Goal: Information Seeking & Learning: Learn about a topic

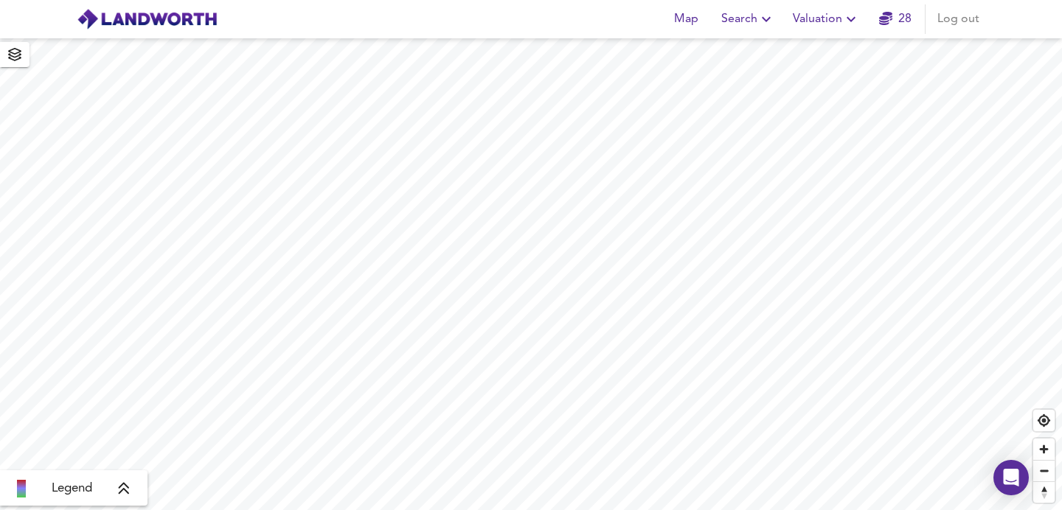
click at [524, 16] on div "Map Search Valuation 28 Log out" at bounding box center [531, 19] width 944 height 37
click at [726, 18] on span "Search" at bounding box center [748, 19] width 54 height 21
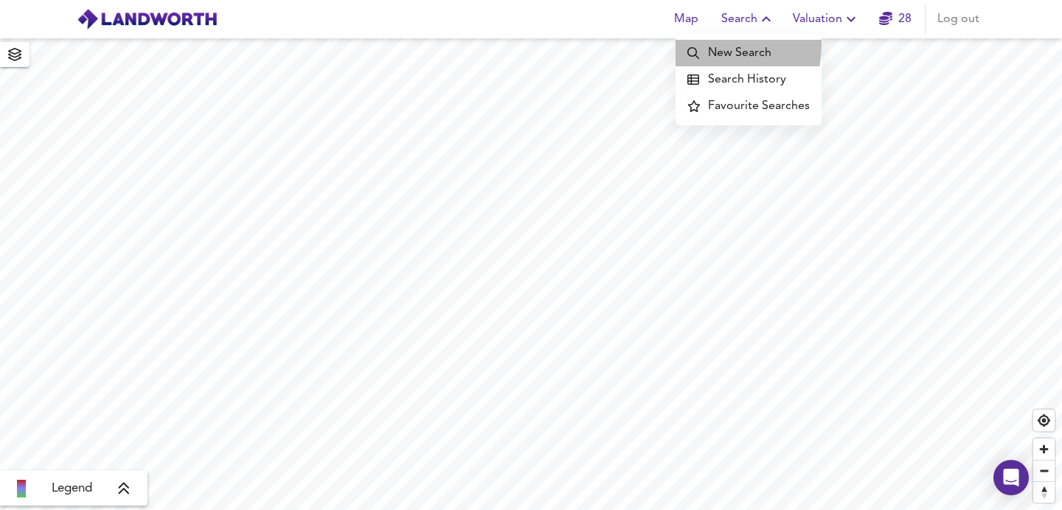
click at [707, 45] on li "New Search" at bounding box center [749, 53] width 146 height 27
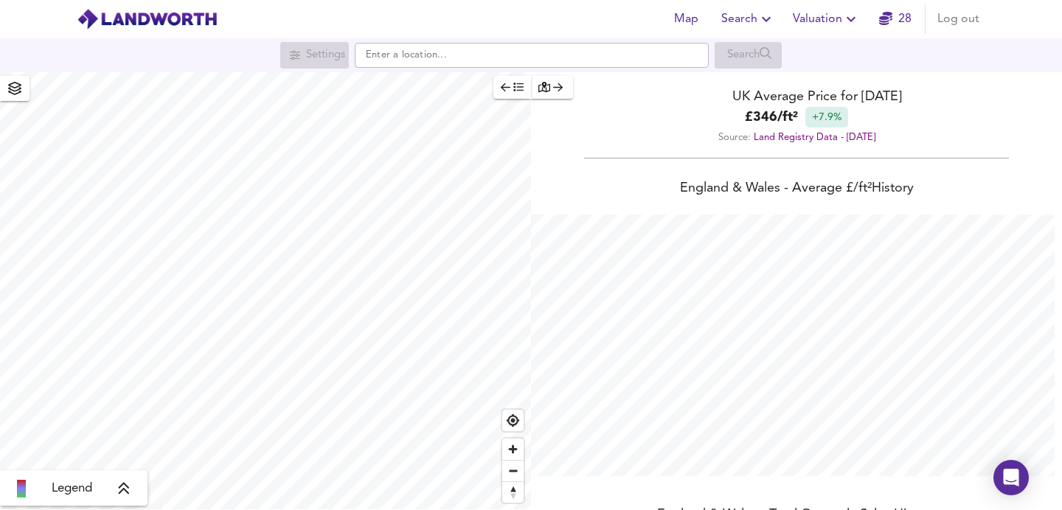
scroll to position [510, 1062]
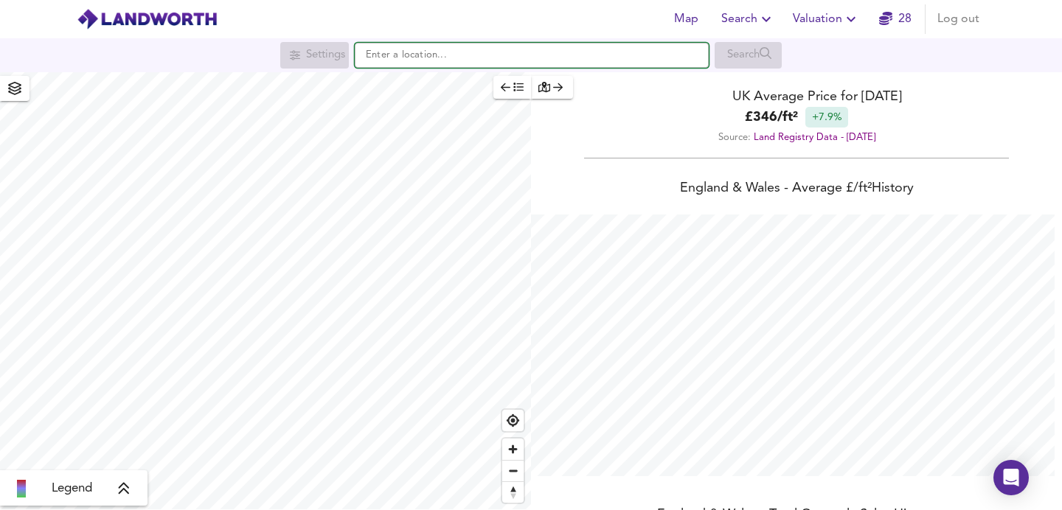
click at [521, 58] on input "text" at bounding box center [532, 55] width 354 height 25
paste input "Millfields Road, Clapton E5"
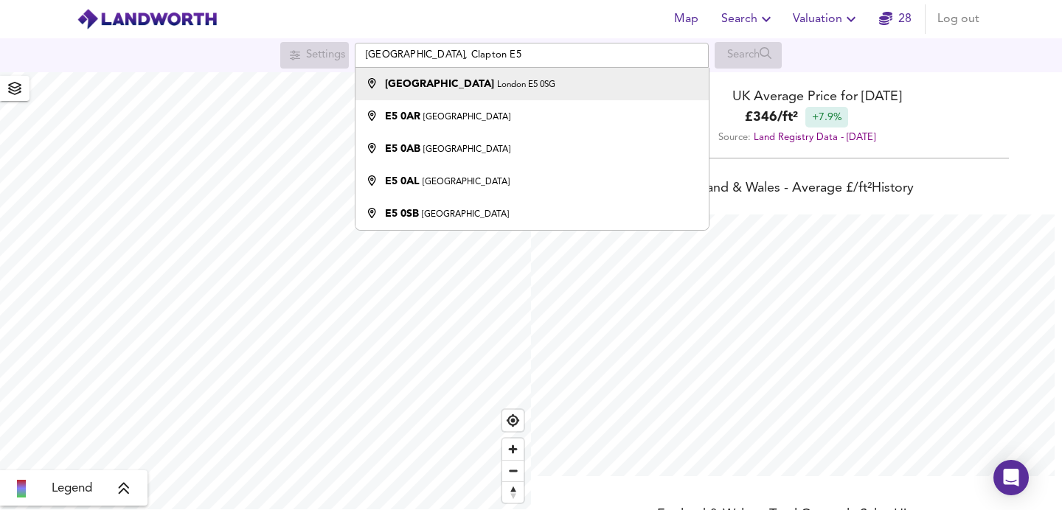
click at [504, 85] on small "London E5 0SG" at bounding box center [526, 84] width 58 height 9
type input "Millfields Road, London E5 0SG"
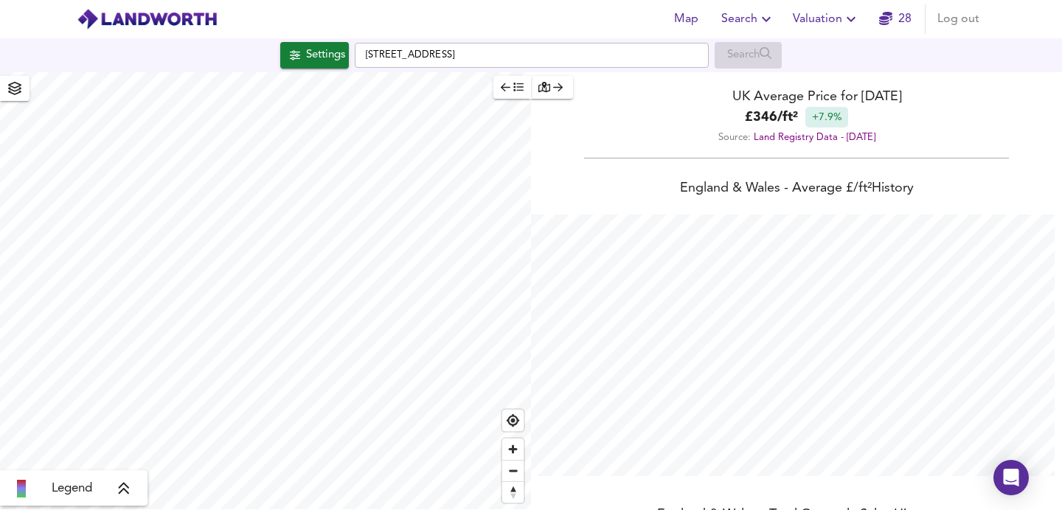
checkbox input "false"
checkbox input "true"
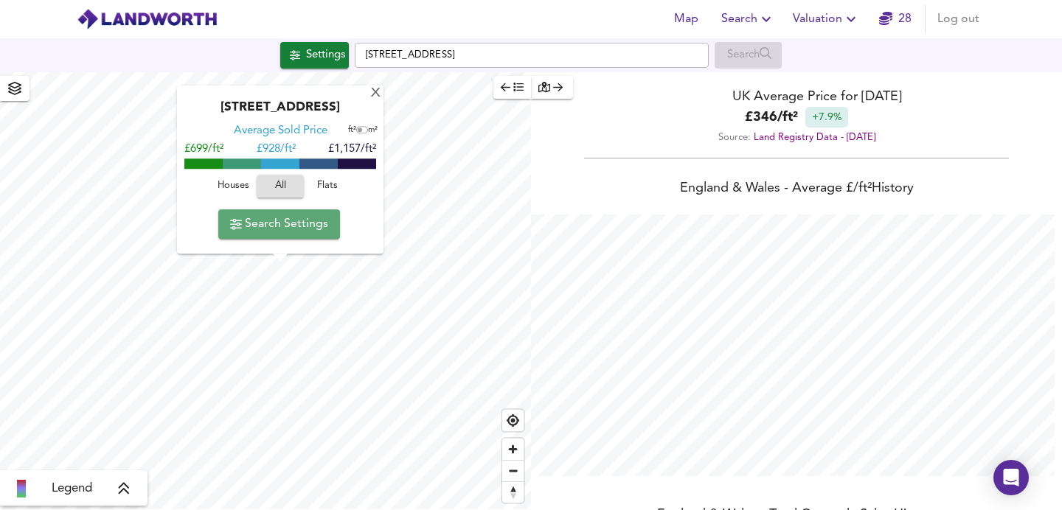
click at [294, 223] on span "Search Settings" at bounding box center [279, 224] width 98 height 21
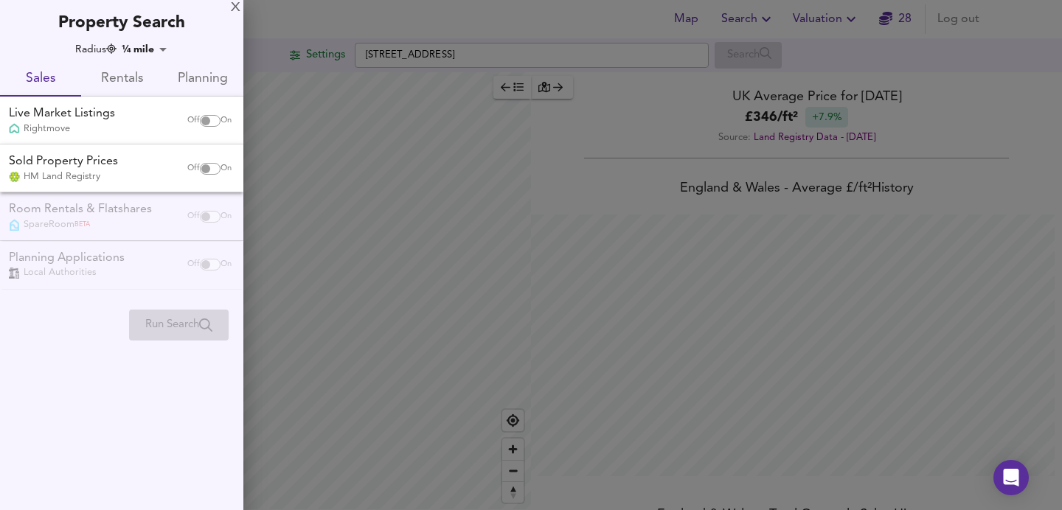
click at [205, 121] on input "checkbox" at bounding box center [205, 121] width 35 height 12
checkbox input "true"
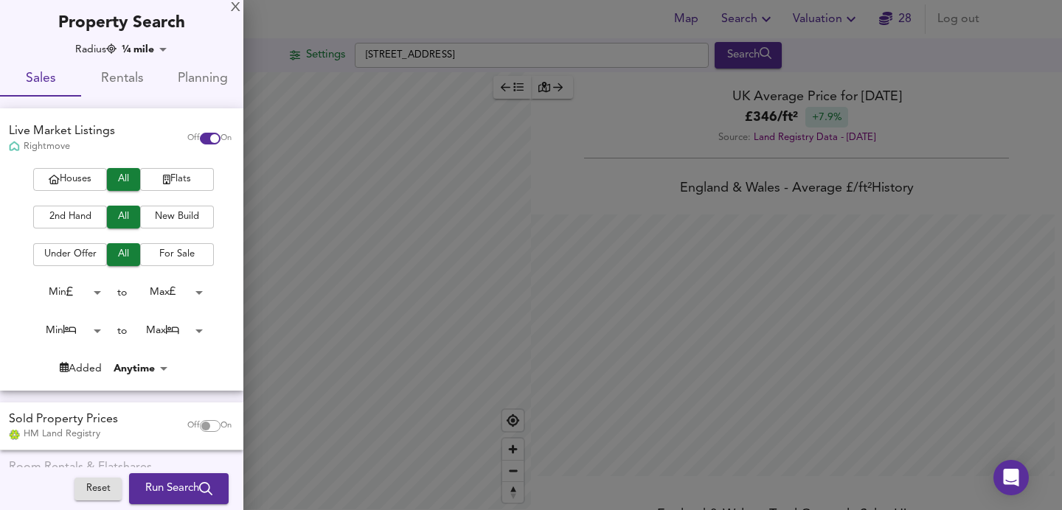
click at [74, 171] on span "Houses" at bounding box center [70, 179] width 59 height 17
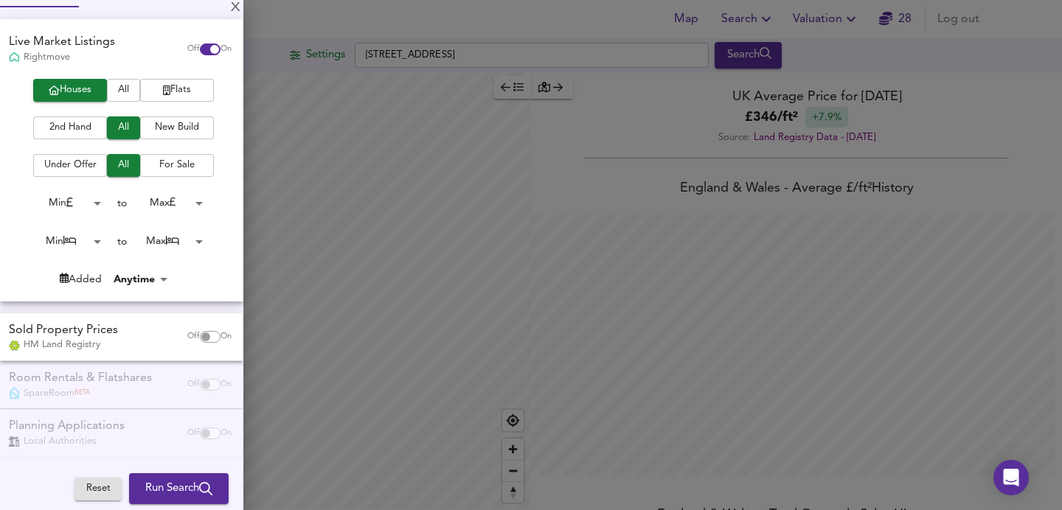
scroll to position [89, 0]
click at [193, 332] on input "checkbox" at bounding box center [205, 338] width 35 height 12
checkbox input "true"
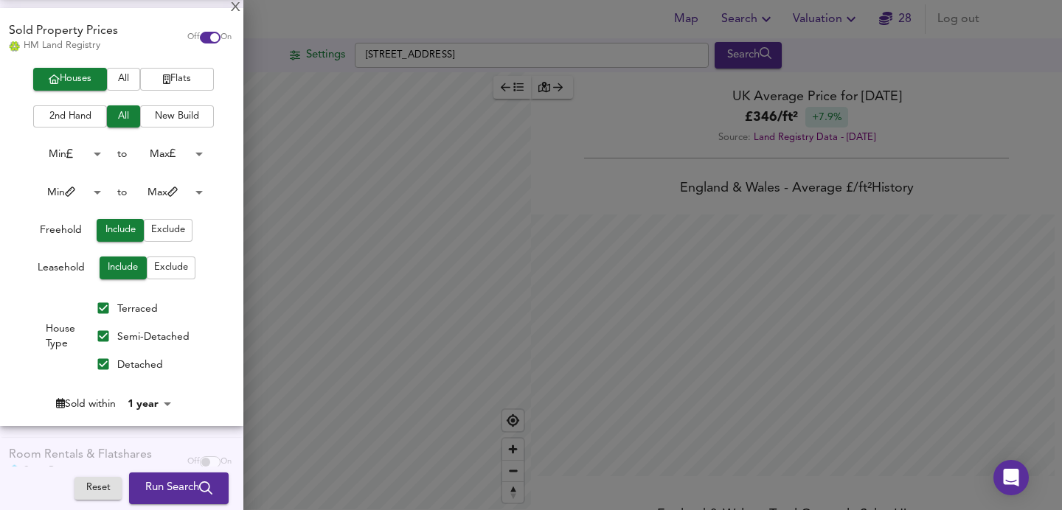
scroll to position [416, 0]
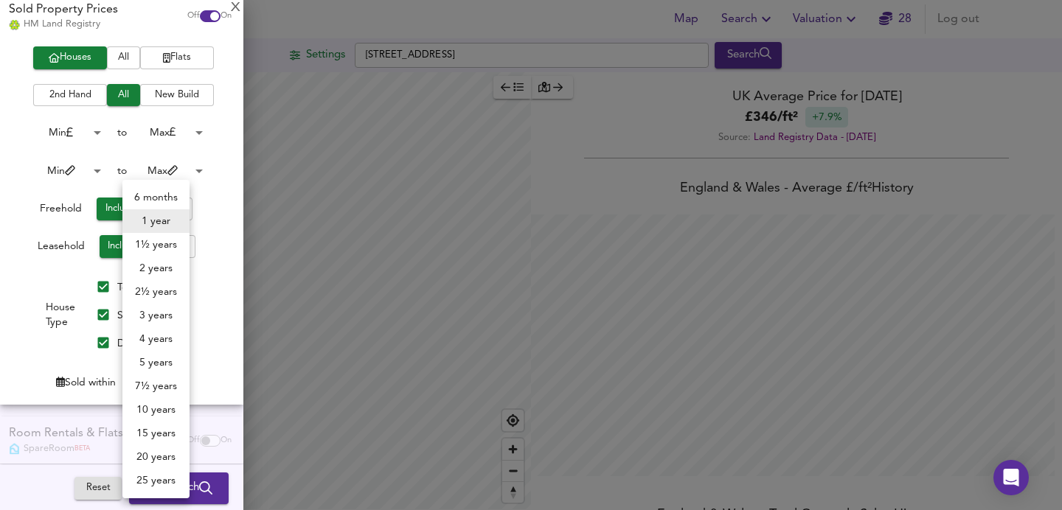
click at [153, 372] on body "Map Search Valuation 28 Log out Settings Millfields Road, London E5 0SG Search …" at bounding box center [531, 255] width 1062 height 510
click at [156, 337] on li "4 years" at bounding box center [155, 340] width 67 height 24
type input "48"
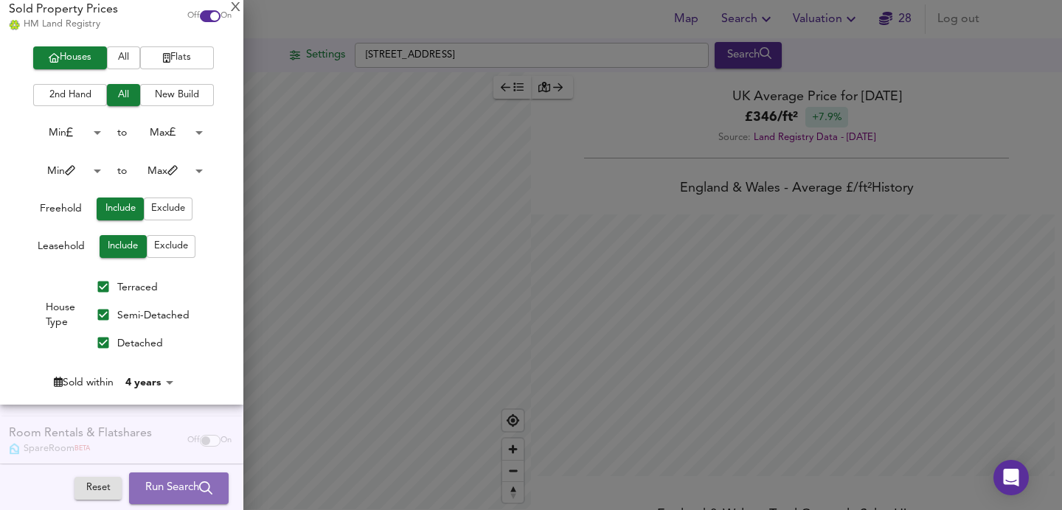
click at [183, 482] on span "Run Search" at bounding box center [178, 488] width 67 height 19
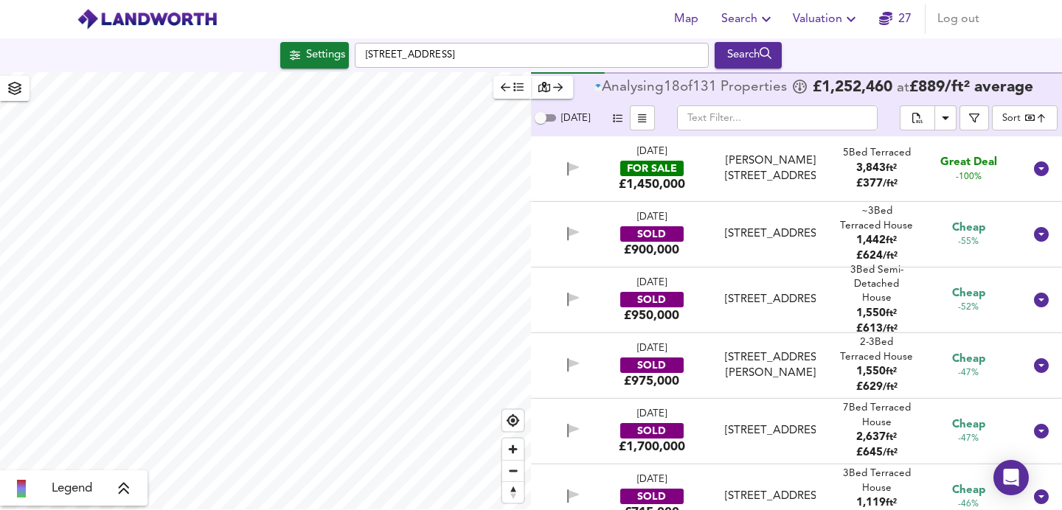
click at [1015, 118] on body "Map Search Valuation 27 Log out Settings Millfields Road, London E5 0SG Search …" at bounding box center [531, 255] width 1062 height 510
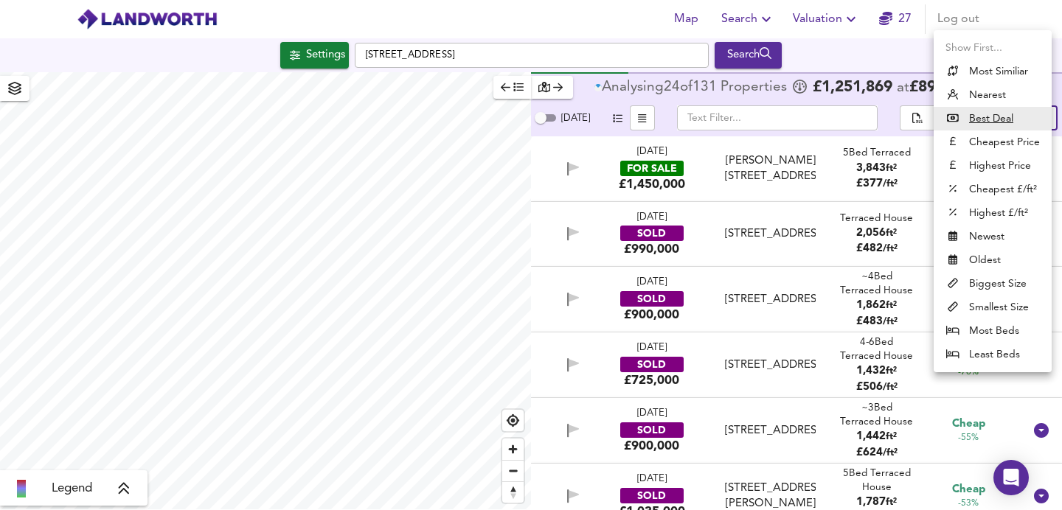
click at [997, 164] on li "Highest Price" at bounding box center [993, 166] width 118 height 24
type input "expensive"
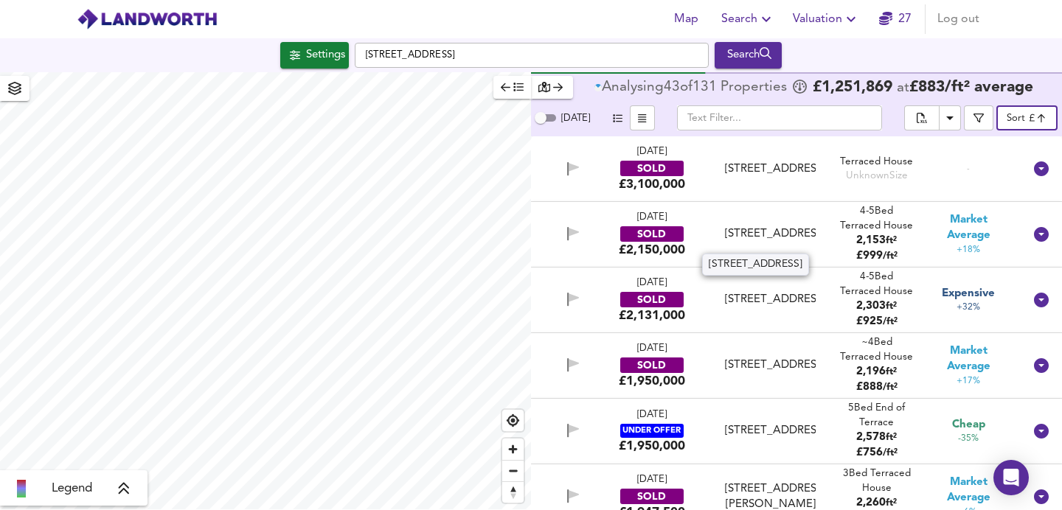
click at [756, 226] on div "42 Newick Road, E5 0RR" at bounding box center [770, 233] width 91 height 15
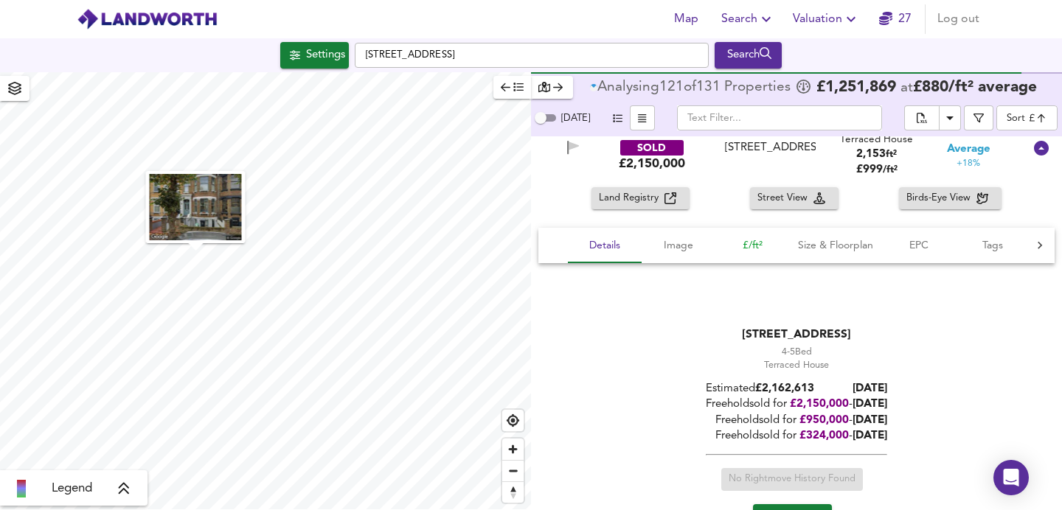
scroll to position [215, 0]
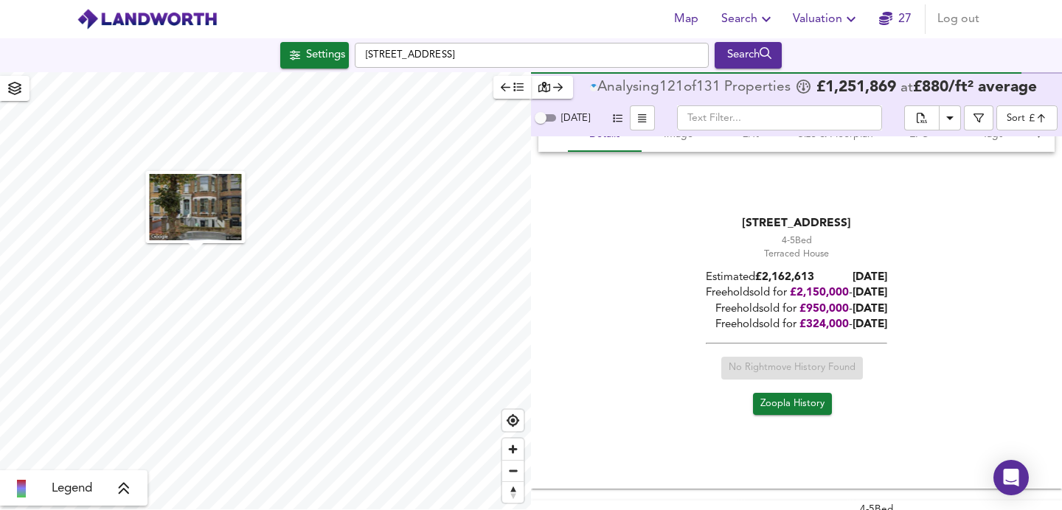
click at [772, 400] on span "Zoopla History" at bounding box center [792, 404] width 64 height 17
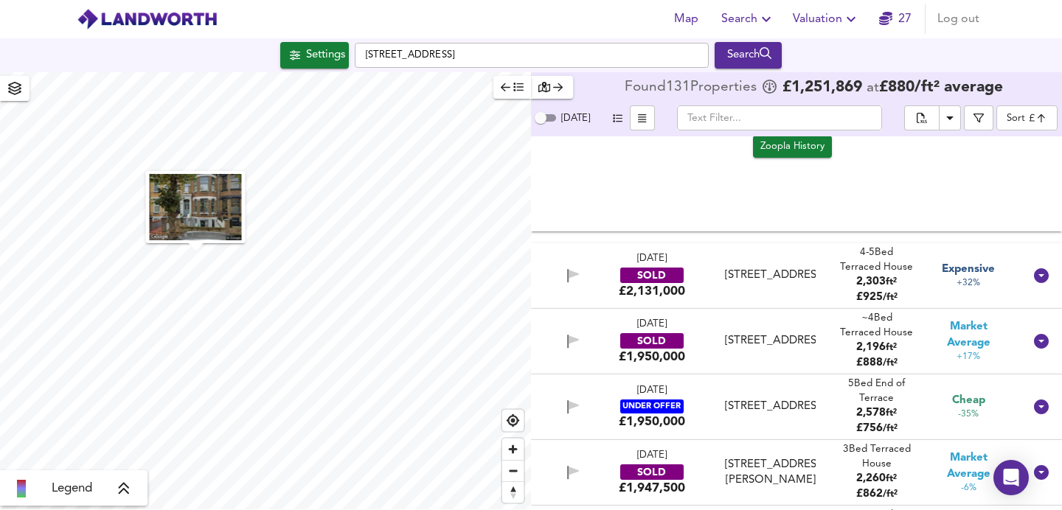
scroll to position [483, 0]
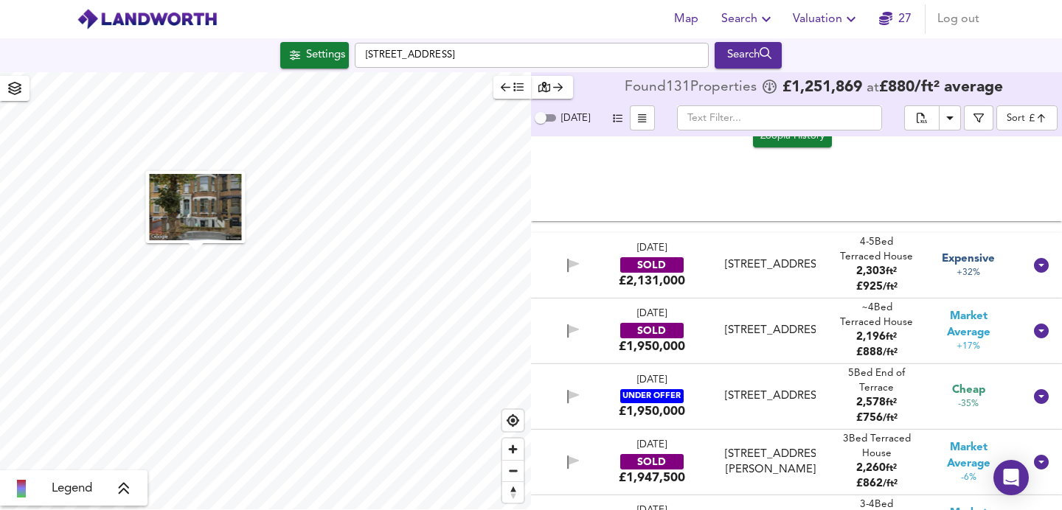
click at [759, 261] on div "40 Thistlewaite Road, E5 0QQ" at bounding box center [770, 264] width 91 height 15
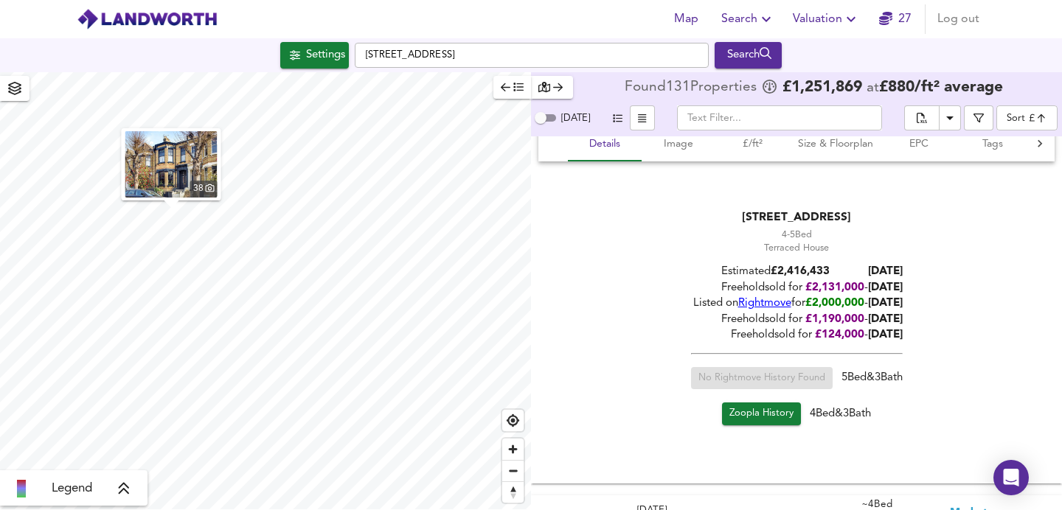
scroll to position [765, 0]
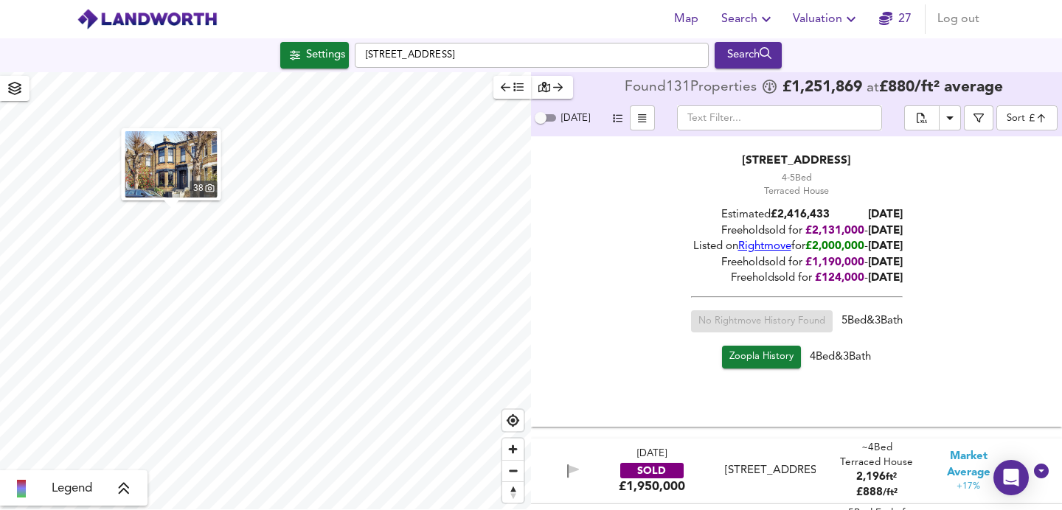
click at [772, 350] on span "Zoopla History" at bounding box center [762, 358] width 64 height 17
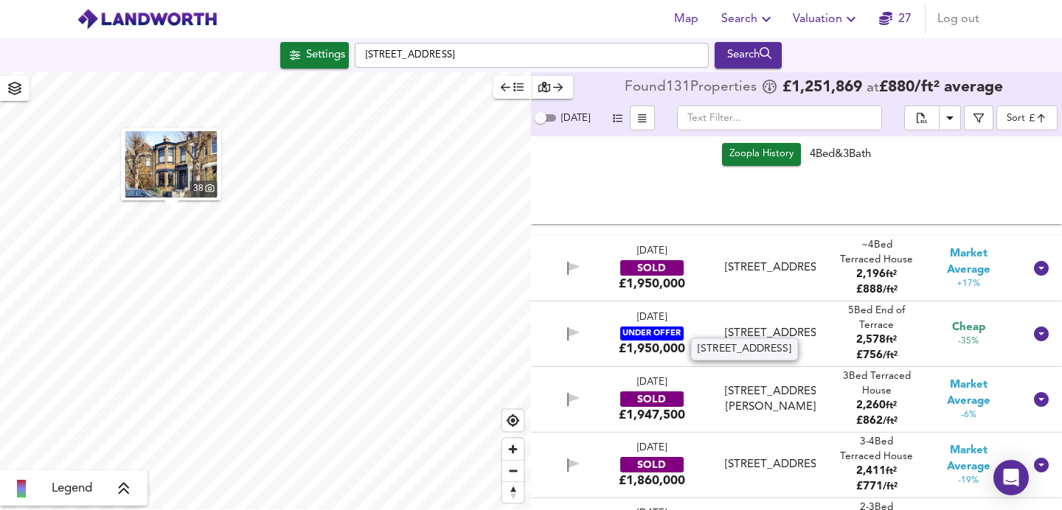
scroll to position [969, 0]
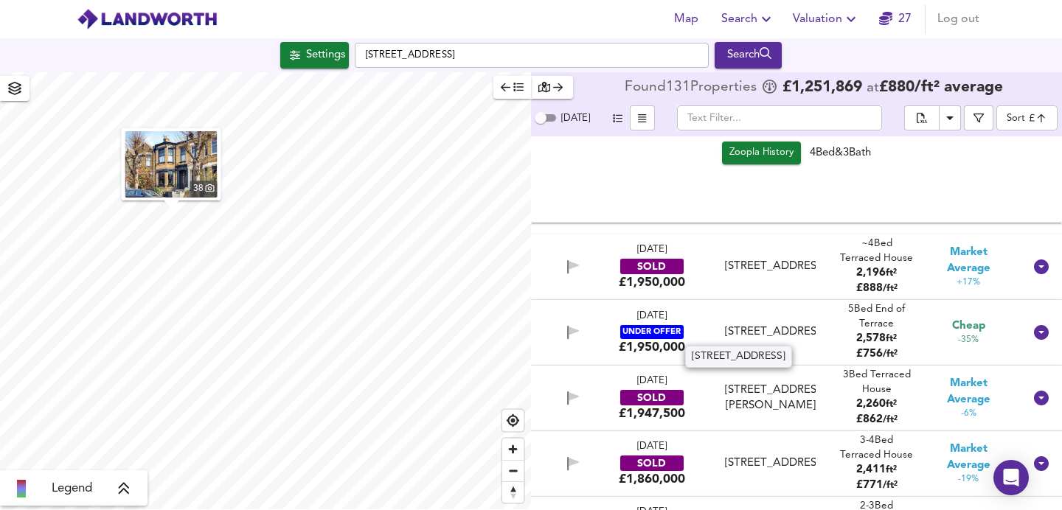
click at [738, 333] on div "Mildenhall Road, London, E5 0RT" at bounding box center [770, 332] width 91 height 15
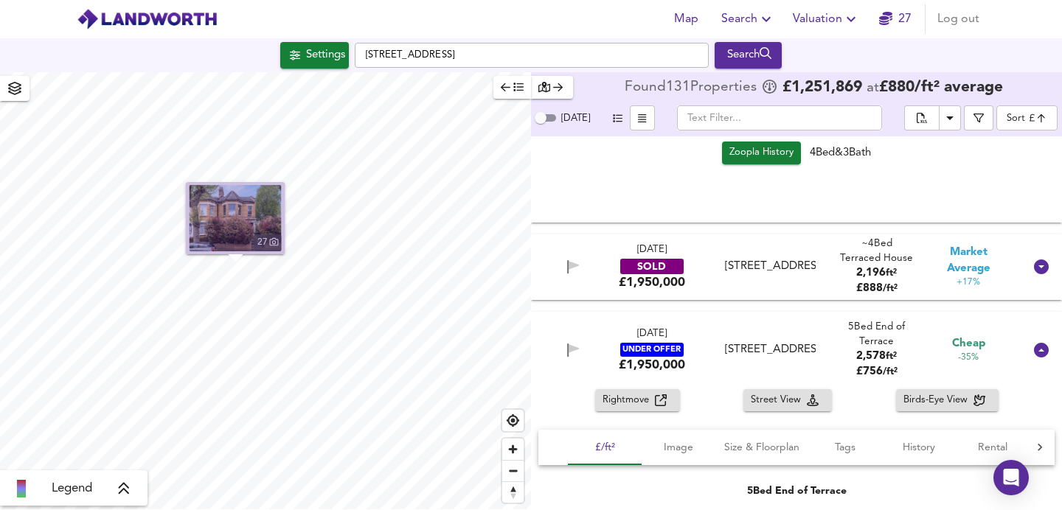
click at [221, 232] on img "button" at bounding box center [236, 218] width 92 height 66
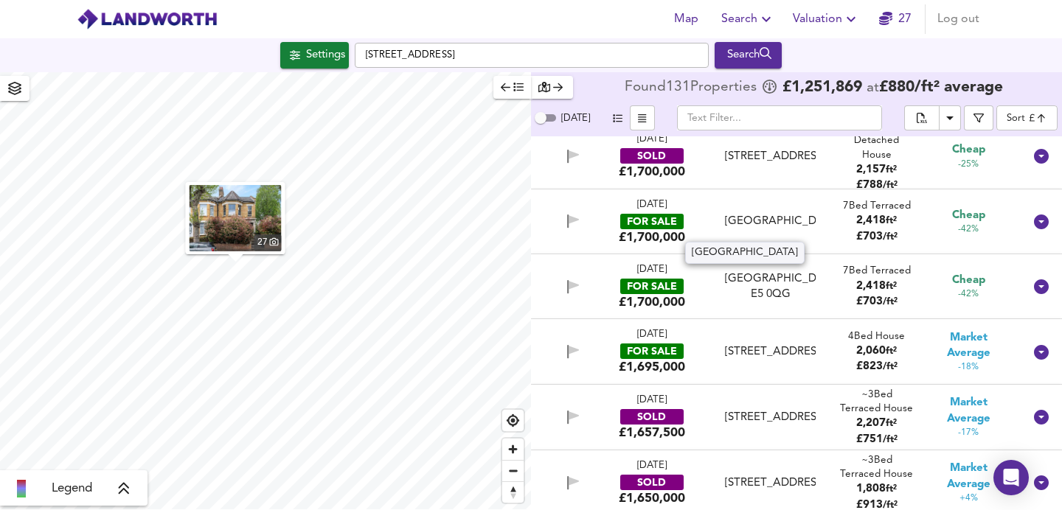
scroll to position [2056, 0]
click at [773, 229] on div "Thistlewaite Road, London, E5 0QG" at bounding box center [770, 220] width 91 height 15
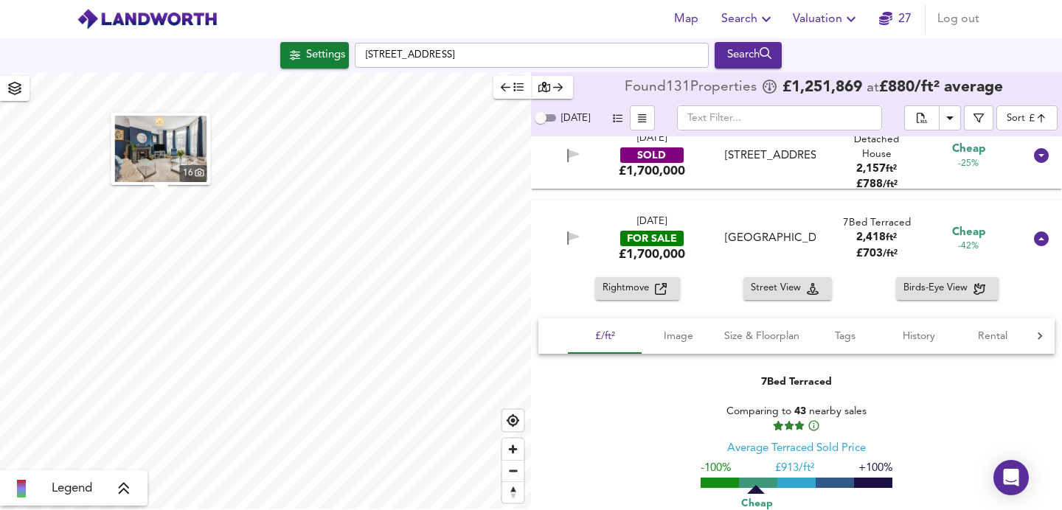
click at [162, 152] on img "button" at bounding box center [161, 149] width 92 height 66
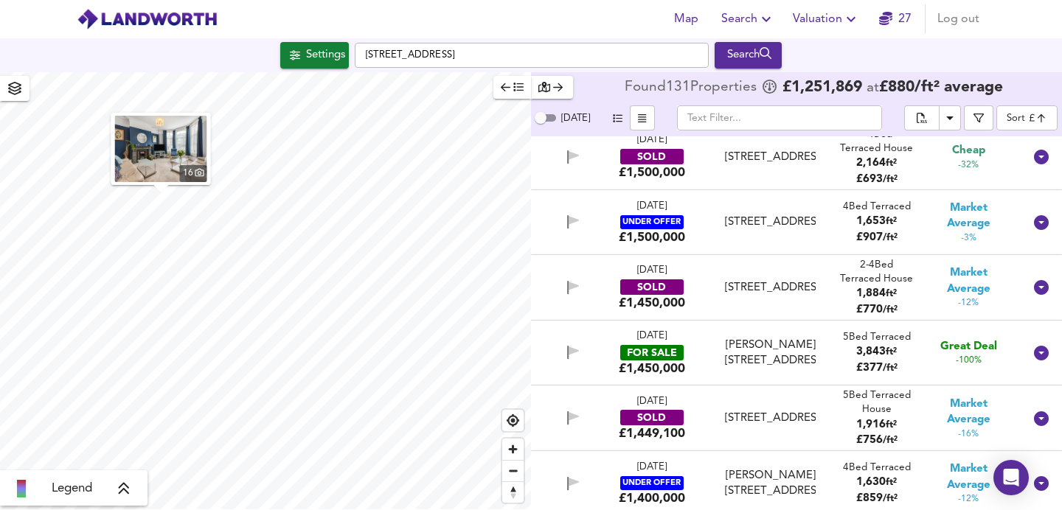
scroll to position [3226, 0]
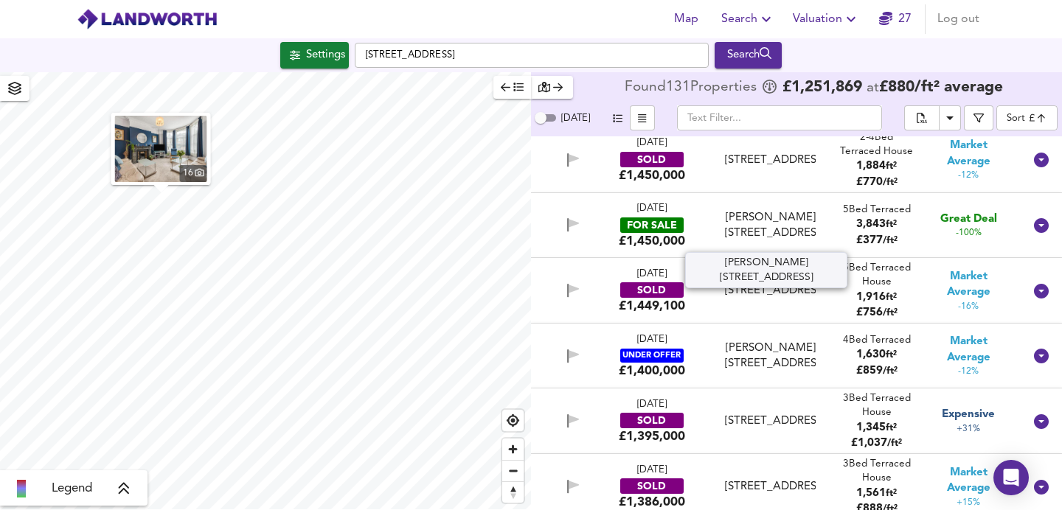
click at [775, 222] on div "Mayola Road, Lower Clapton, Millfields Park, Hackney, E5 0RF" at bounding box center [770, 226] width 91 height 32
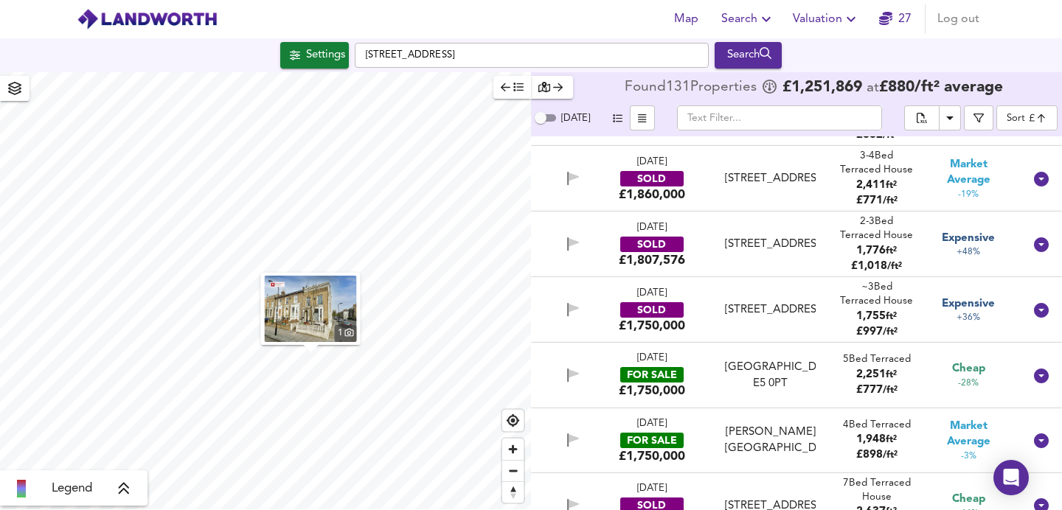
scroll to position [1531, 0]
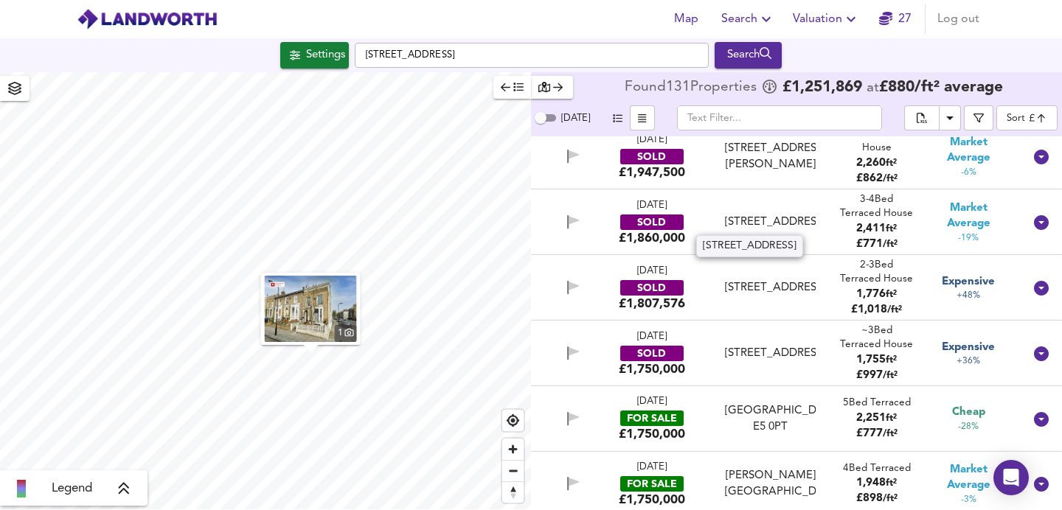
click at [763, 230] on div "23 Rushmore Road, E5 0ET" at bounding box center [770, 222] width 91 height 15
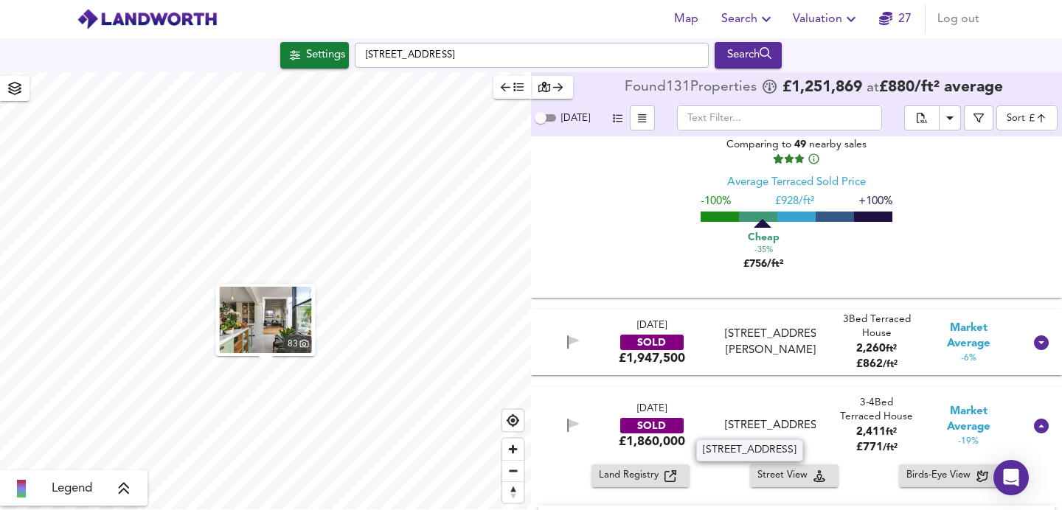
scroll to position [1344, 0]
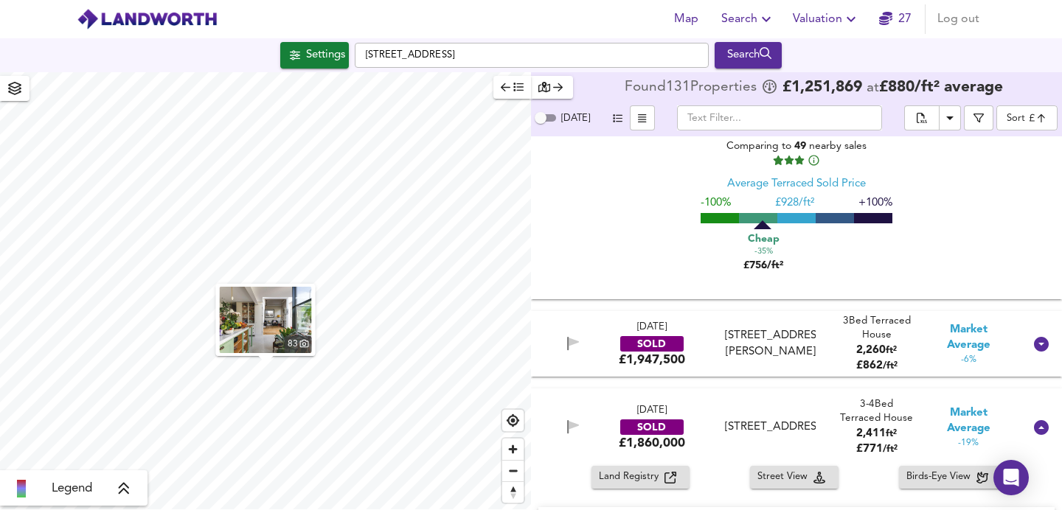
click at [755, 347] on div "12 Lawley Street, E5 0RJ" at bounding box center [770, 344] width 91 height 32
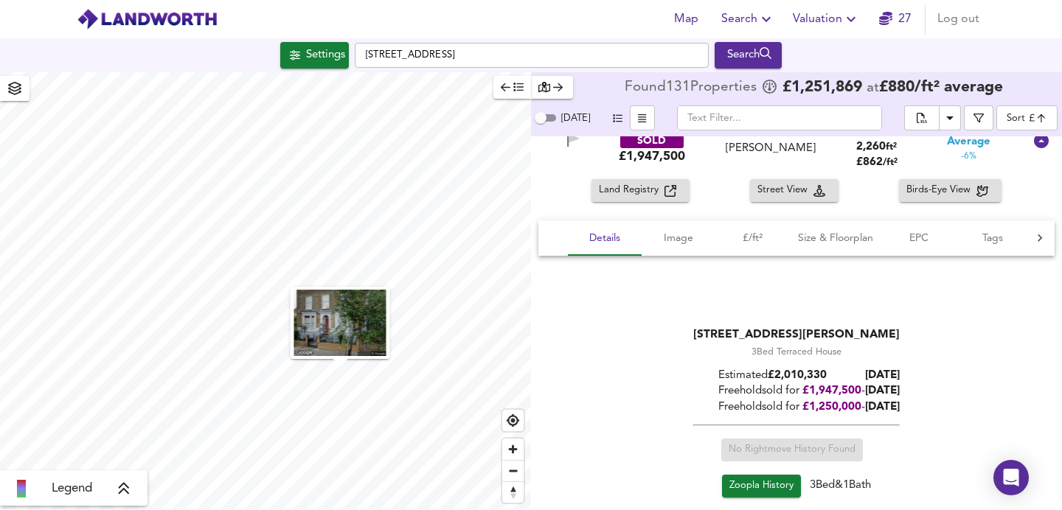
scroll to position [1748, 0]
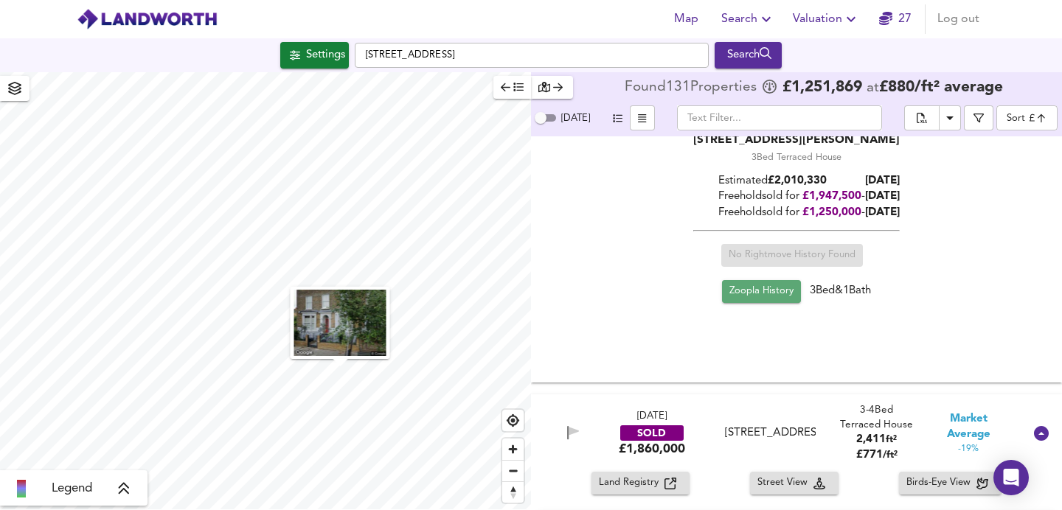
click at [746, 283] on span "Zoopla History" at bounding box center [762, 291] width 64 height 17
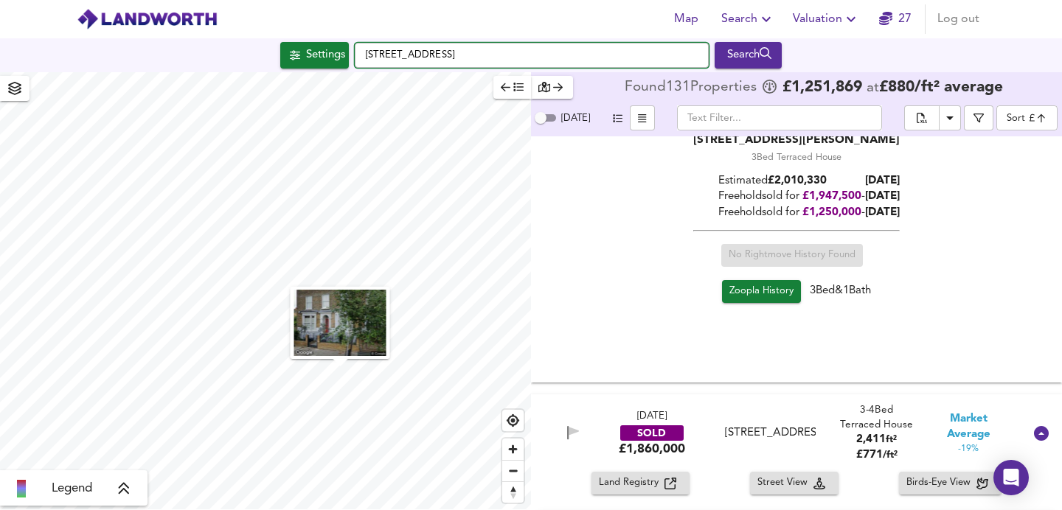
click at [452, 54] on input "Millfields Road, London E5 0SG" at bounding box center [532, 55] width 354 height 25
click at [521, 53] on input "Millfields Road, London E5 0SG" at bounding box center [532, 55] width 354 height 25
click at [521, 52] on input "Millfields Road, London E5 0SG" at bounding box center [532, 55] width 354 height 25
paste input "Reighton Road, London E5"
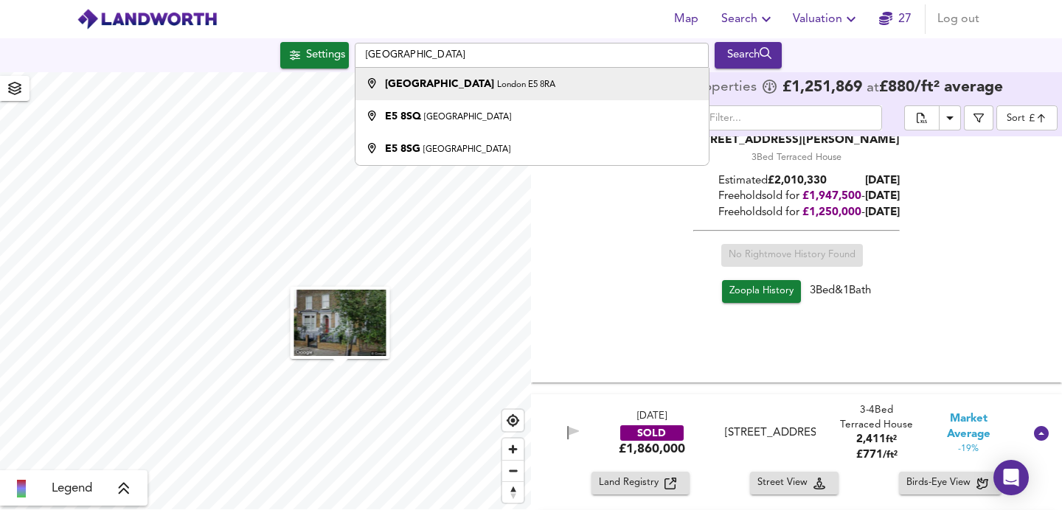
click at [521, 83] on div "Reighton Road London E5 8RA" at bounding box center [528, 84] width 339 height 15
type input "Reighton Road, London E5 8RA"
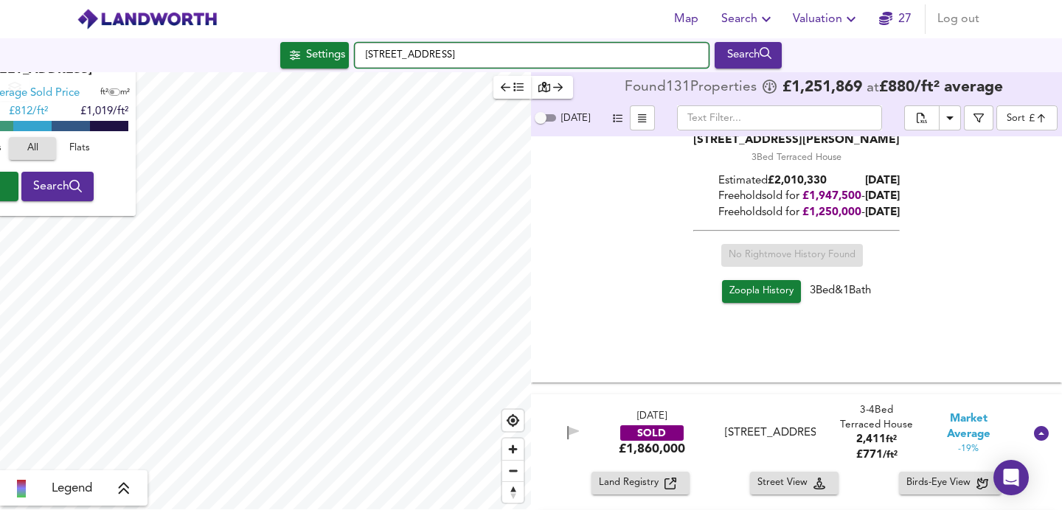
drag, startPoint x: 534, startPoint y: 55, endPoint x: 277, endPoint y: 44, distance: 257.6
click at [277, 44] on div "Settings Millfields Road, London E5 0SG Search" at bounding box center [531, 55] width 1062 height 27
paste input "Reighton Road, London E5"
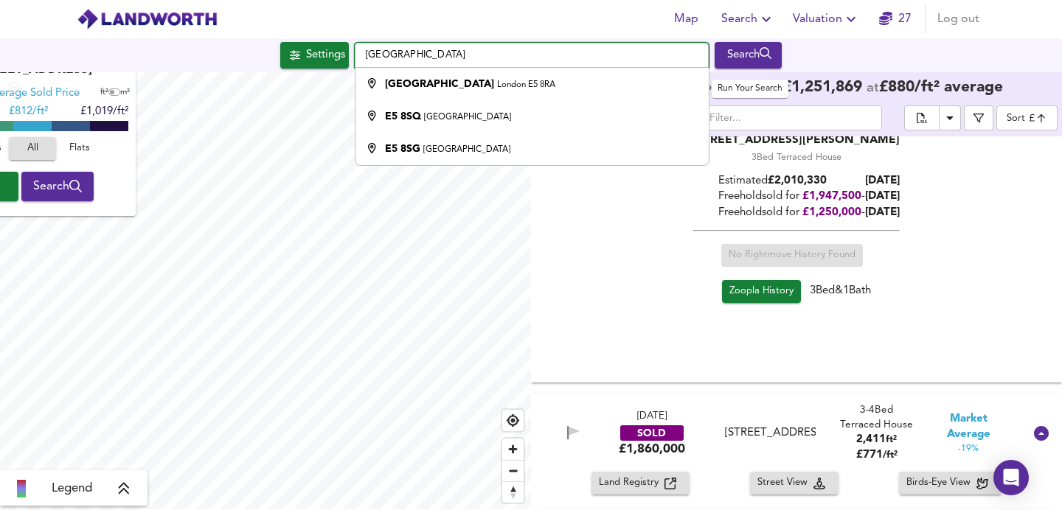
type input "Reighton Road, London E5"
click at [755, 53] on div "Search" at bounding box center [748, 55] width 60 height 19
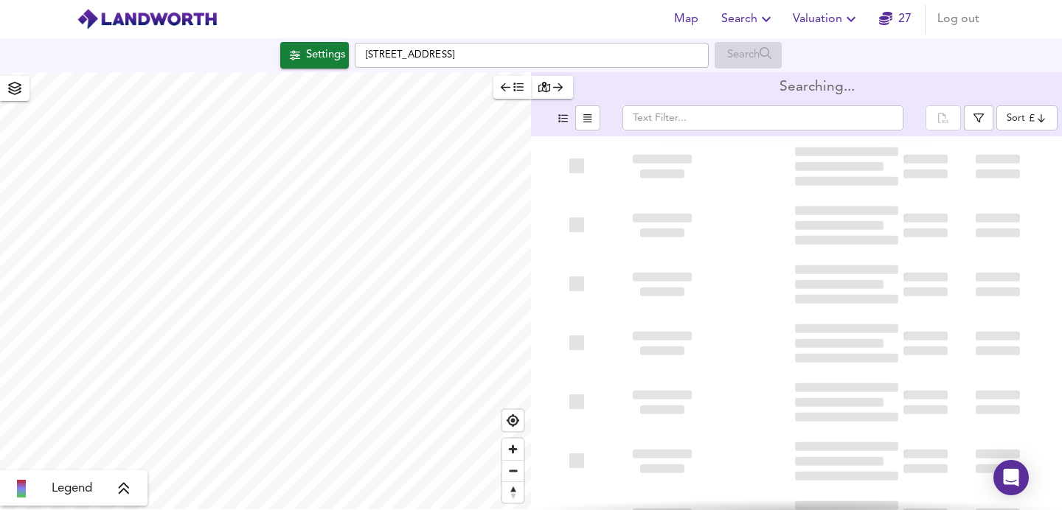
type input "bestdeal"
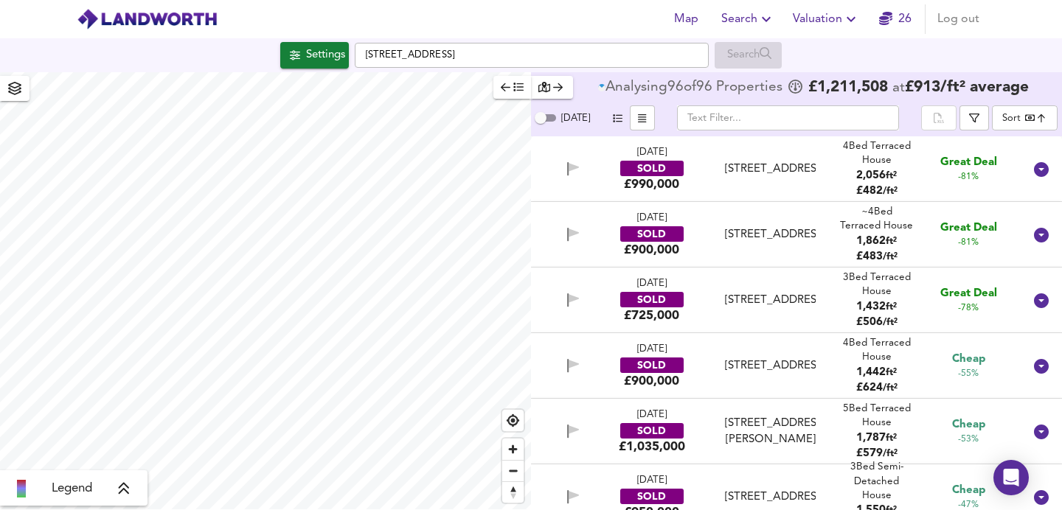
drag, startPoint x: 527, startPoint y: 57, endPoint x: 453, endPoint y: 52, distance: 74.6
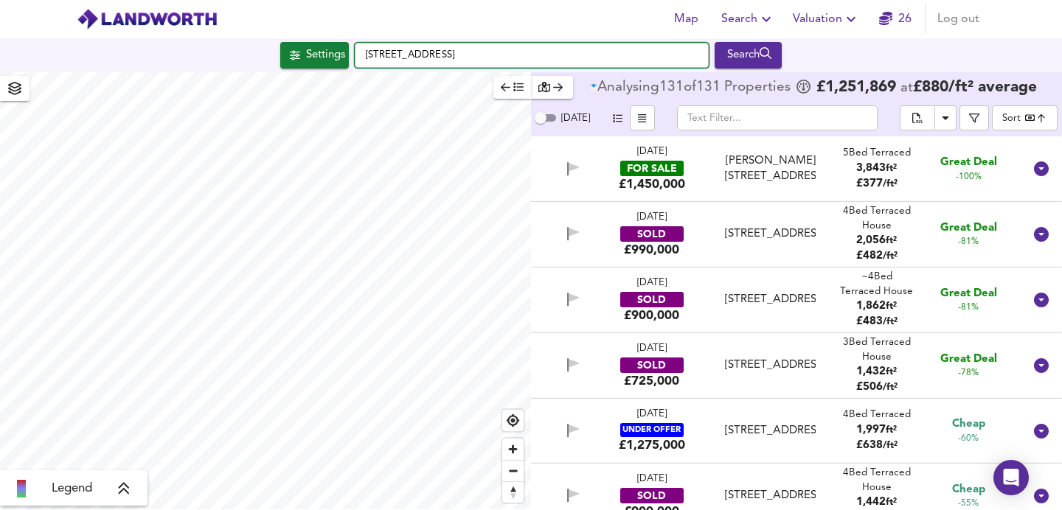
drag, startPoint x: 511, startPoint y: 57, endPoint x: 333, endPoint y: 41, distance: 178.5
click at [333, 41] on div "Settings Millfields Road, London E5 0SG Search" at bounding box center [531, 55] width 1062 height 34
click at [520, 53] on input "Millfields Road, London E5 0SG" at bounding box center [532, 55] width 354 height 25
drag, startPoint x: 513, startPoint y: 53, endPoint x: 321, endPoint y: 42, distance: 192.1
click at [321, 42] on div "Settings Millfields Road, London E5 0SG Search" at bounding box center [531, 55] width 1062 height 27
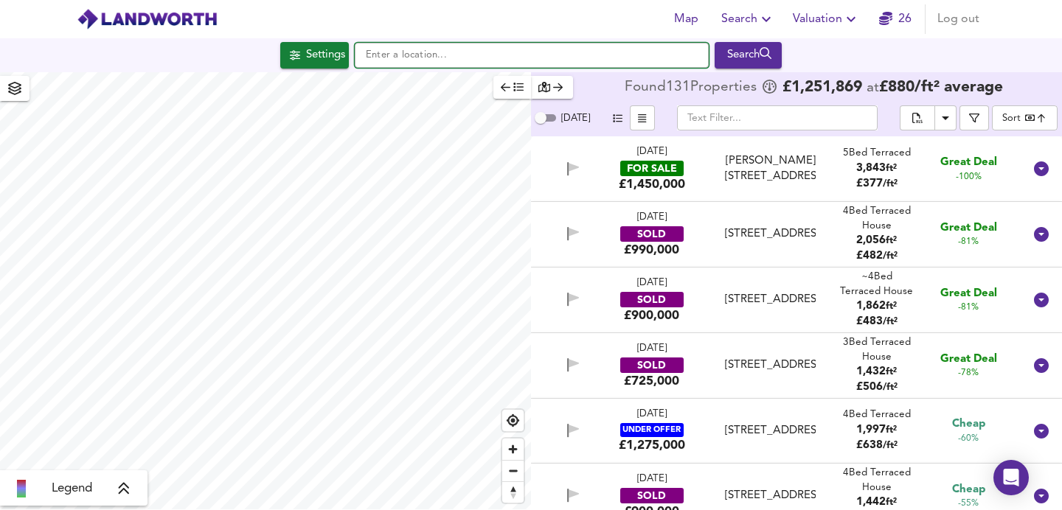
paste input "Reighton Road, London E5"
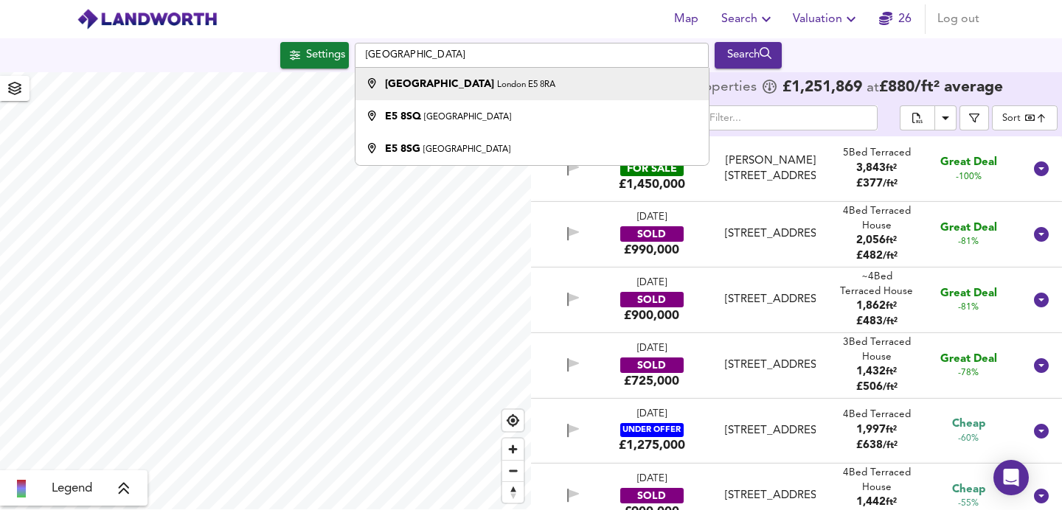
click at [454, 81] on strong "Reighton Road" at bounding box center [439, 84] width 109 height 10
type input "Reighton Road, London E5 8RA"
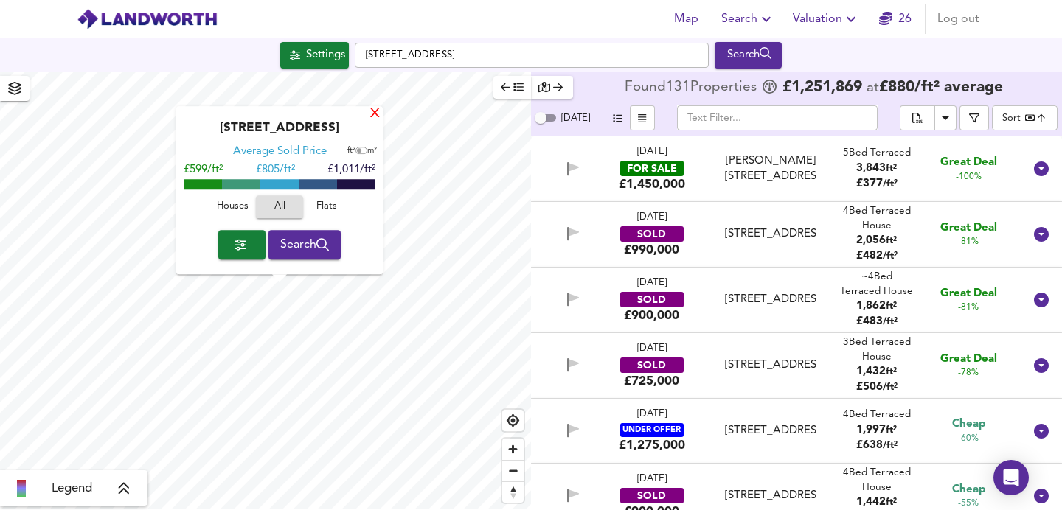
click at [375, 116] on div "X" at bounding box center [375, 115] width 13 height 14
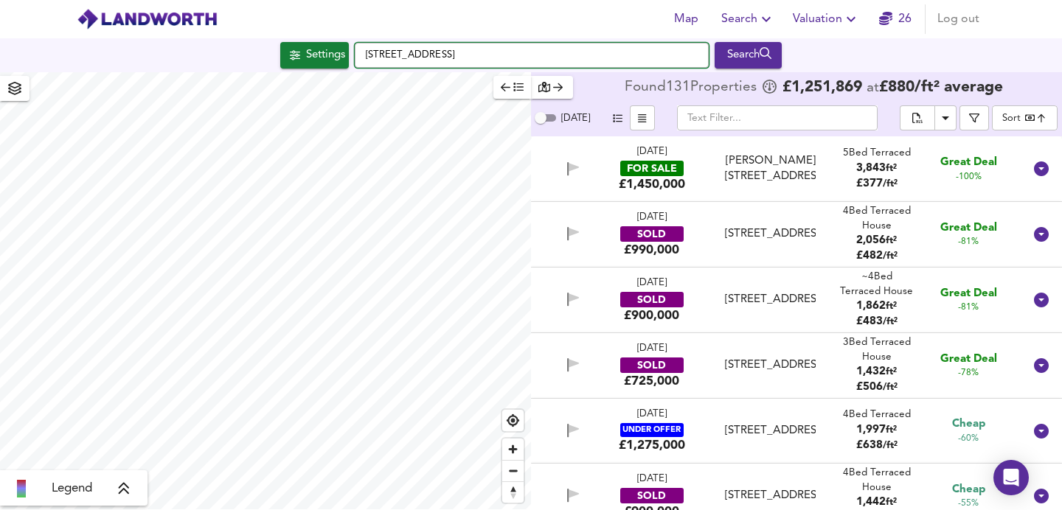
drag, startPoint x: 505, startPoint y: 55, endPoint x: 351, endPoint y: 28, distance: 155.8
click at [351, 28] on div "Map Search Valuation 26 Log out Settings Reighton Road, London E5 8RA Search Le…" at bounding box center [531, 255] width 1062 height 510
paste input "Queen Anne Road"
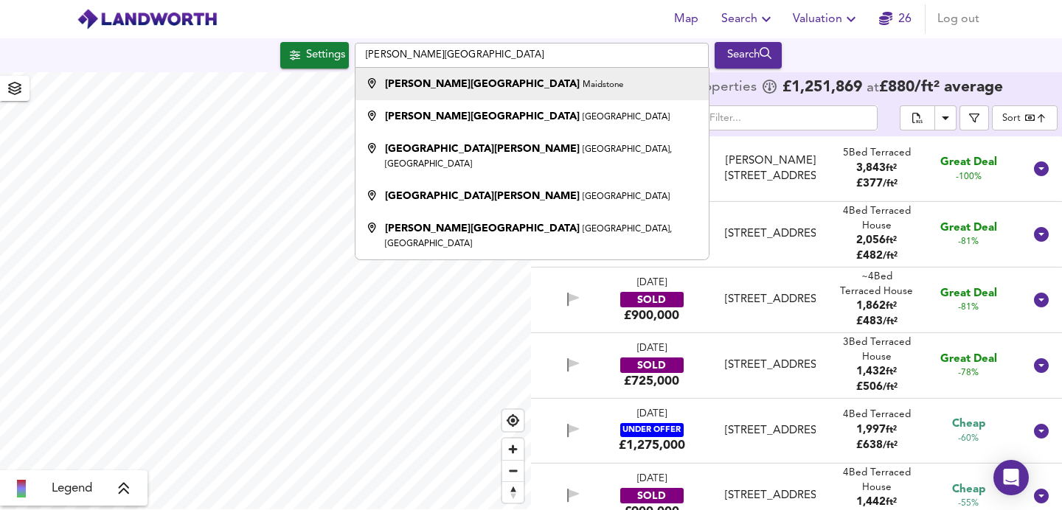
click at [482, 93] on li "Queen Anne Road Maidstone" at bounding box center [532, 84] width 353 height 32
type input "Queen Anne Road, Maidstone"
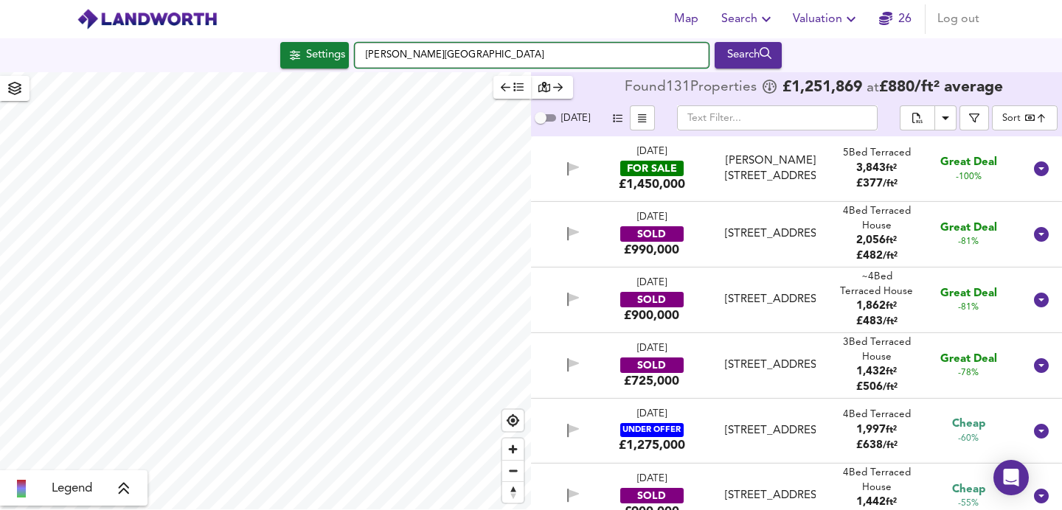
drag, startPoint x: 526, startPoint y: 57, endPoint x: 454, endPoint y: 53, distance: 72.4
click at [454, 53] on input "Queen Anne Road, Maidstone" at bounding box center [532, 55] width 354 height 25
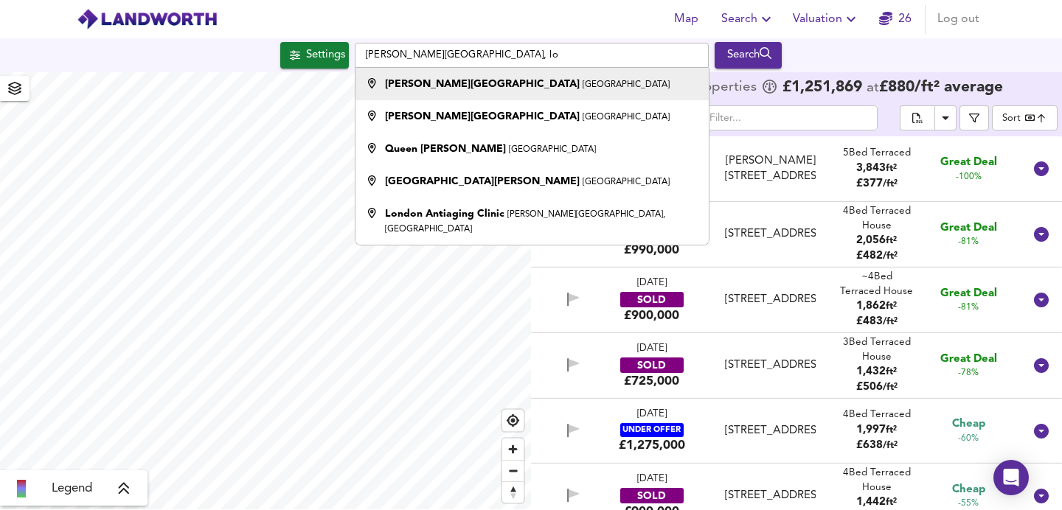
click at [471, 91] on div "Queen Anne Road London" at bounding box center [527, 84] width 285 height 15
type input "Queen Anne Road, London"
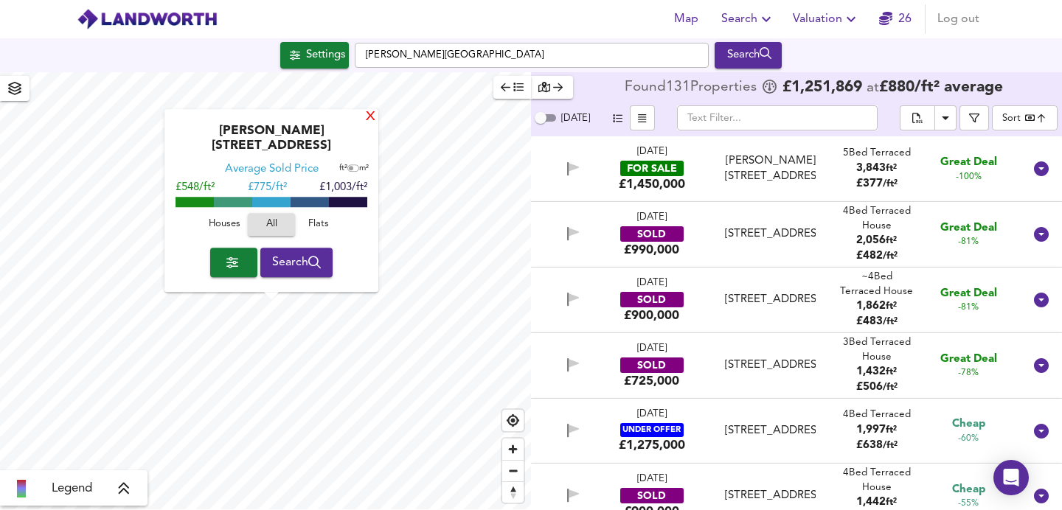
click at [370, 125] on div "X" at bounding box center [370, 118] width 13 height 14
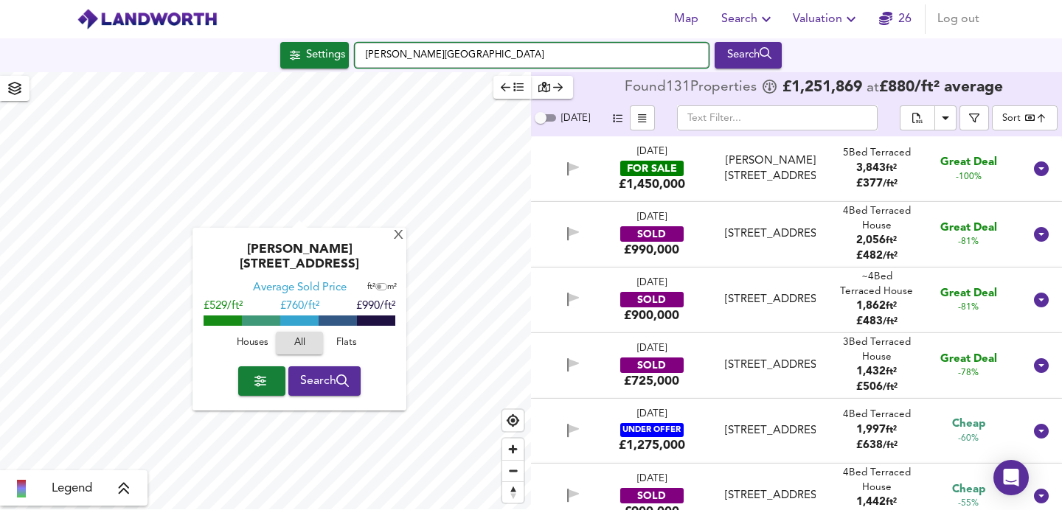
click at [499, 57] on input "Queen Anne Road, London" at bounding box center [532, 55] width 354 height 25
paste input "Charteris Road, London, NW6"
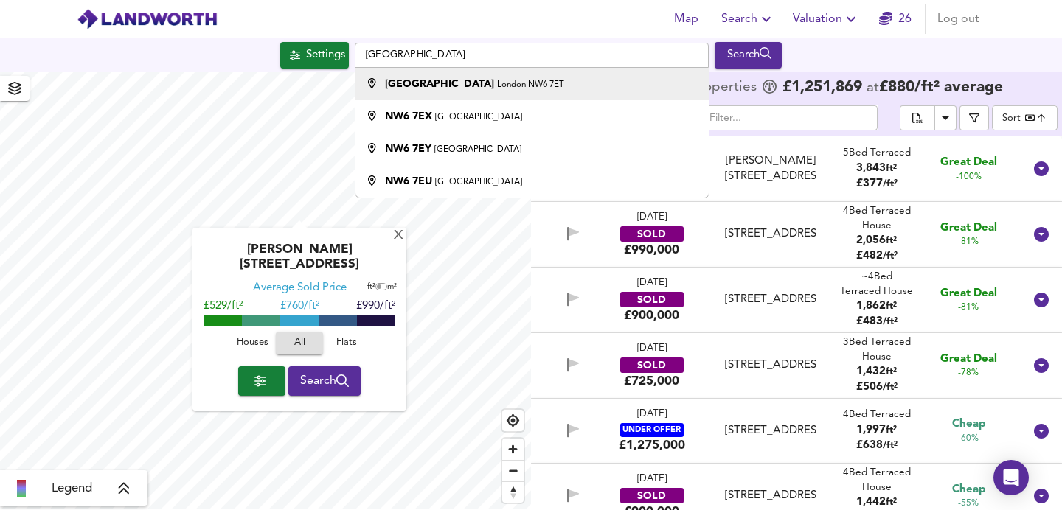
click at [497, 80] on small "London NW6 7ET" at bounding box center [530, 84] width 67 height 9
type input "Charteris Road, London NW6 7ET"
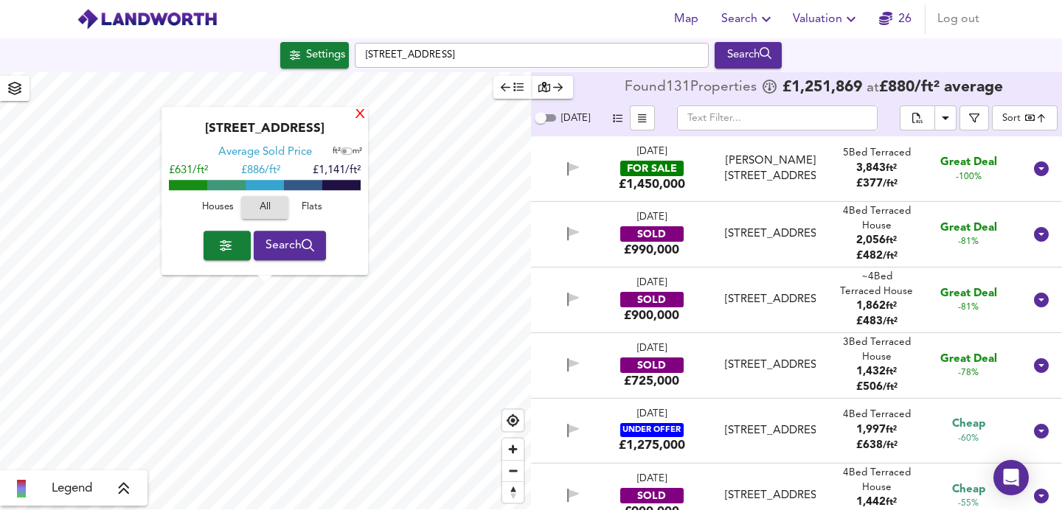
click at [357, 118] on div "X" at bounding box center [360, 115] width 13 height 14
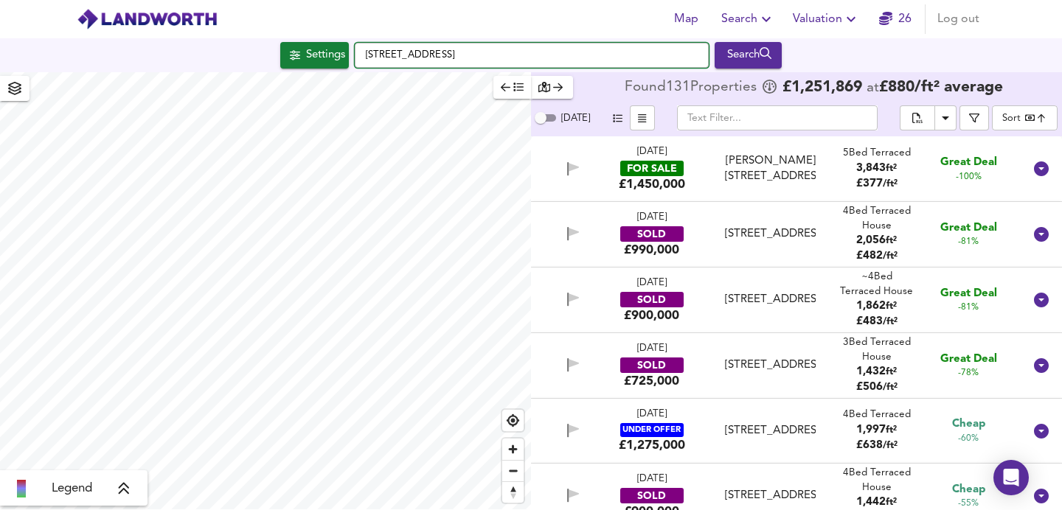
click at [455, 52] on input "Charteris Road, London NW6 7ET" at bounding box center [532, 55] width 354 height 25
paste input "Elderfield Road, Lower Clapton, London E5"
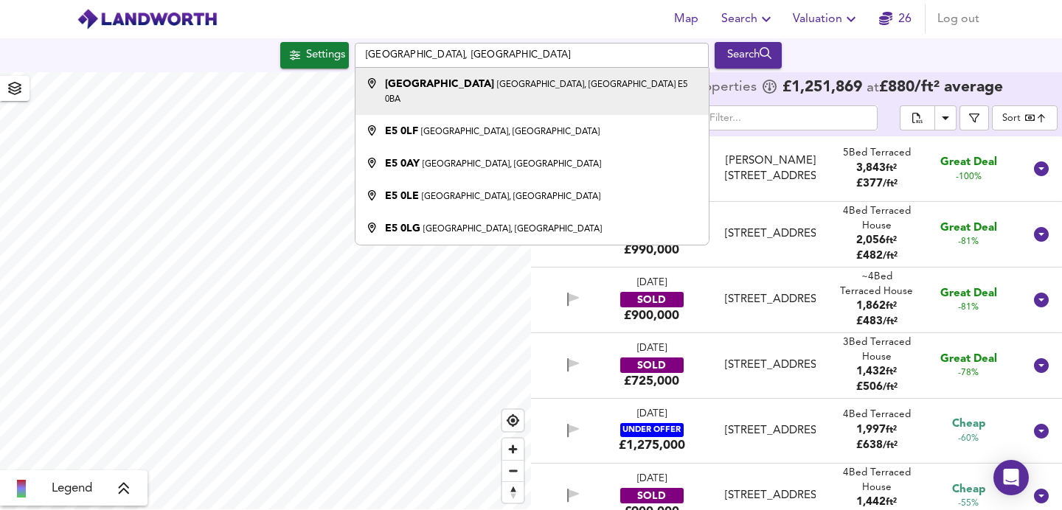
click at [625, 94] on li "Elderfield Road Lower Clapton, London E5 0BA" at bounding box center [532, 91] width 353 height 47
type input "Elderfield Road, Lower Clapton, London E5 0BA"
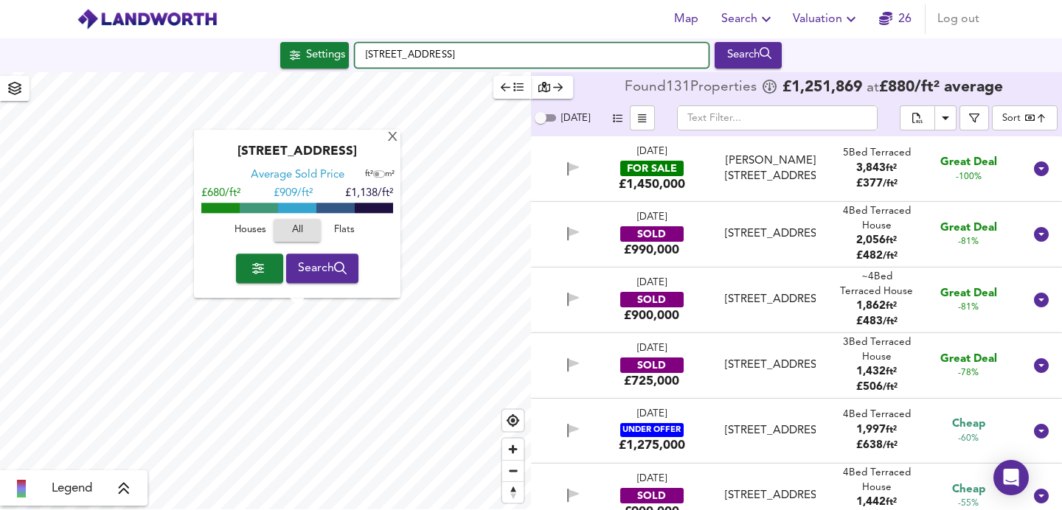
click at [587, 58] on input "Elderfield Road, Lower Clapton, London E5 0BA" at bounding box center [532, 55] width 354 height 25
paste input "Quick Road, Chiswick, W4"
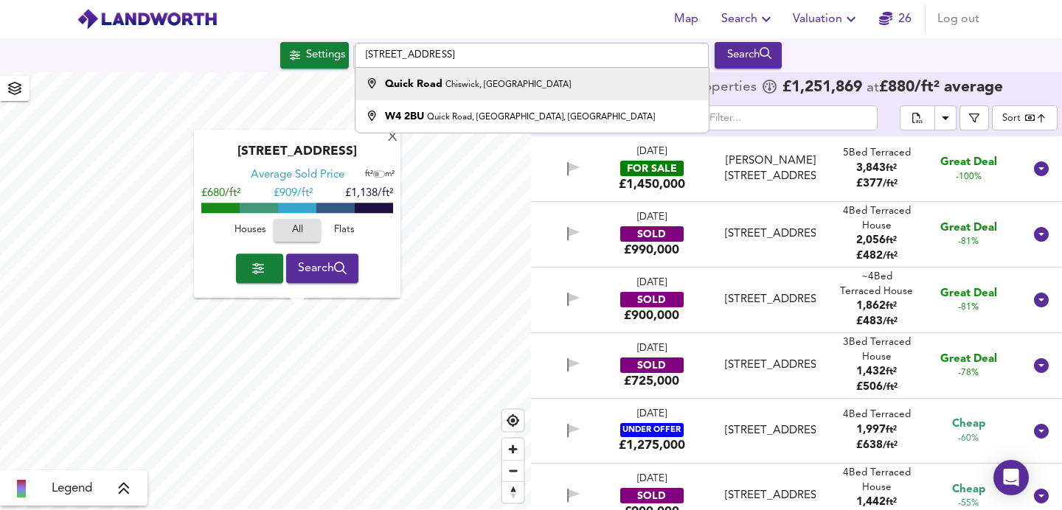
click at [536, 80] on div "Quick Road Chiswick, London W4" at bounding box center [528, 84] width 339 height 15
type input "Quick Road, Chiswick, London W4"
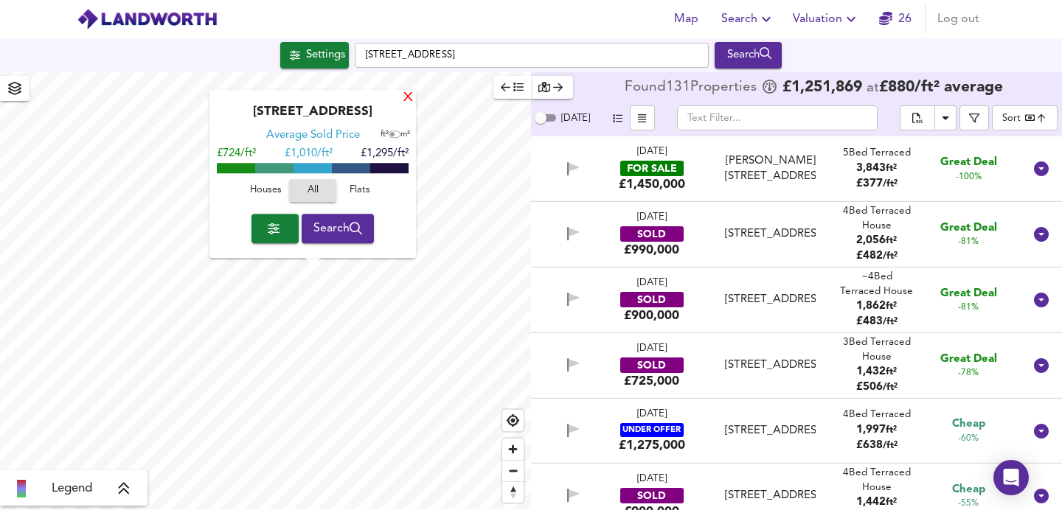
click at [409, 104] on div "X" at bounding box center [408, 98] width 13 height 14
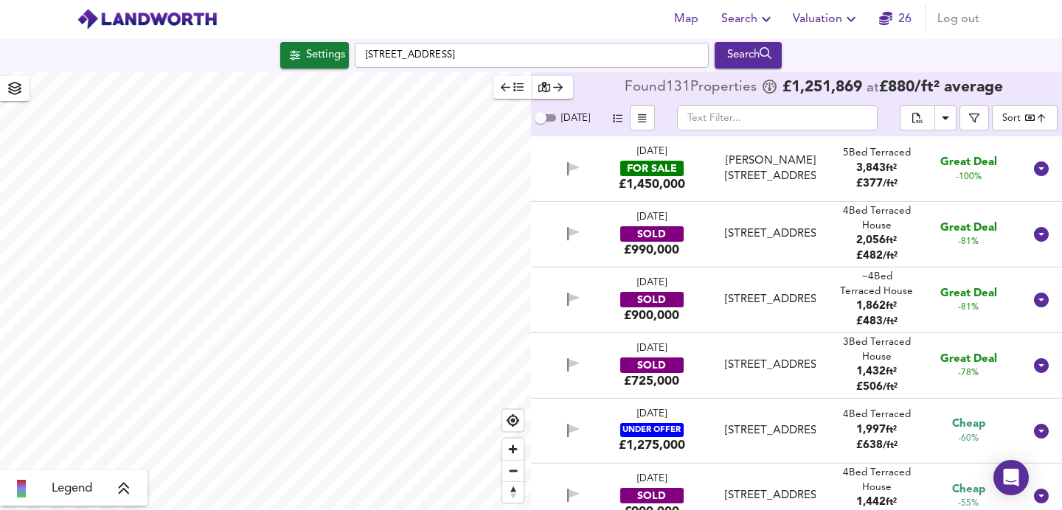
scroll to position [6, 0]
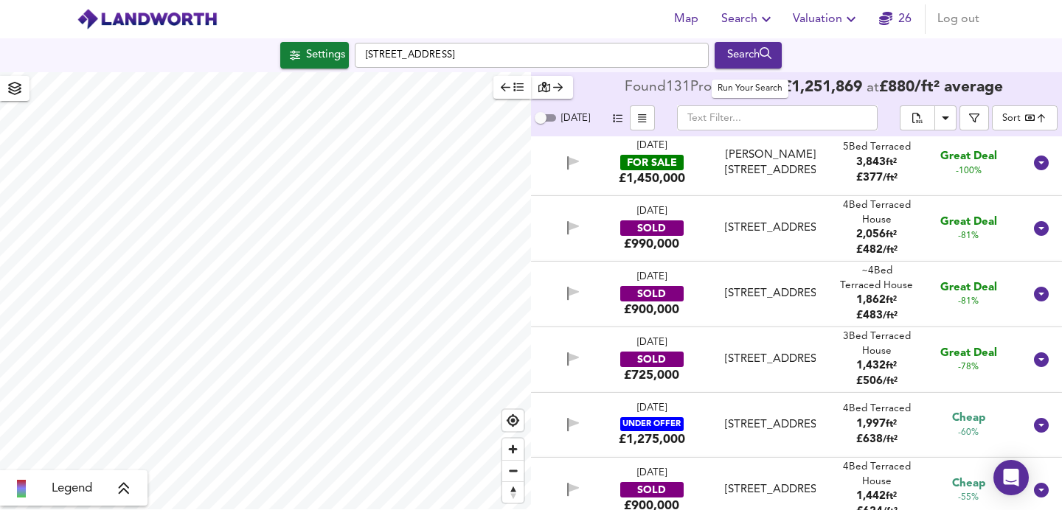
click at [760, 51] on div "Search" at bounding box center [748, 55] width 60 height 19
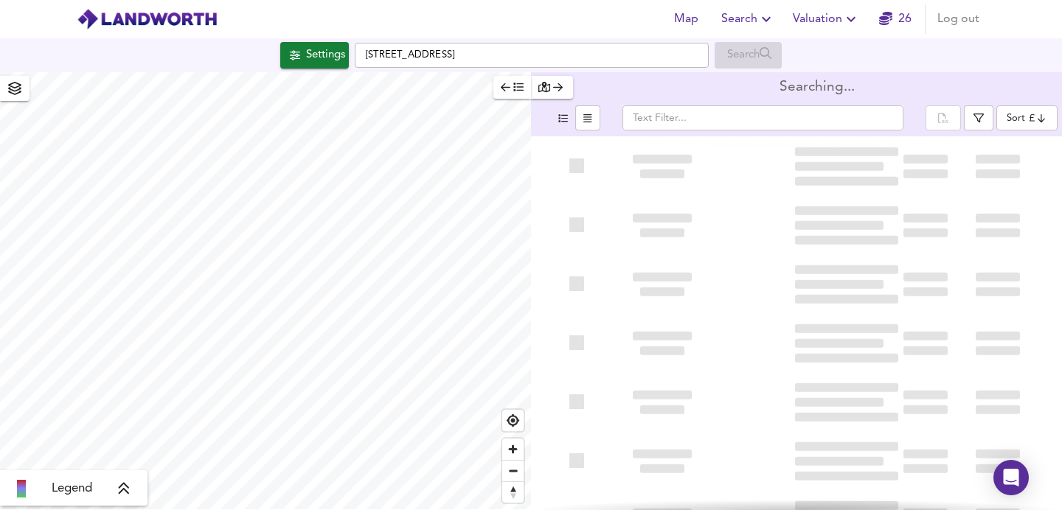
type input "bestdeal"
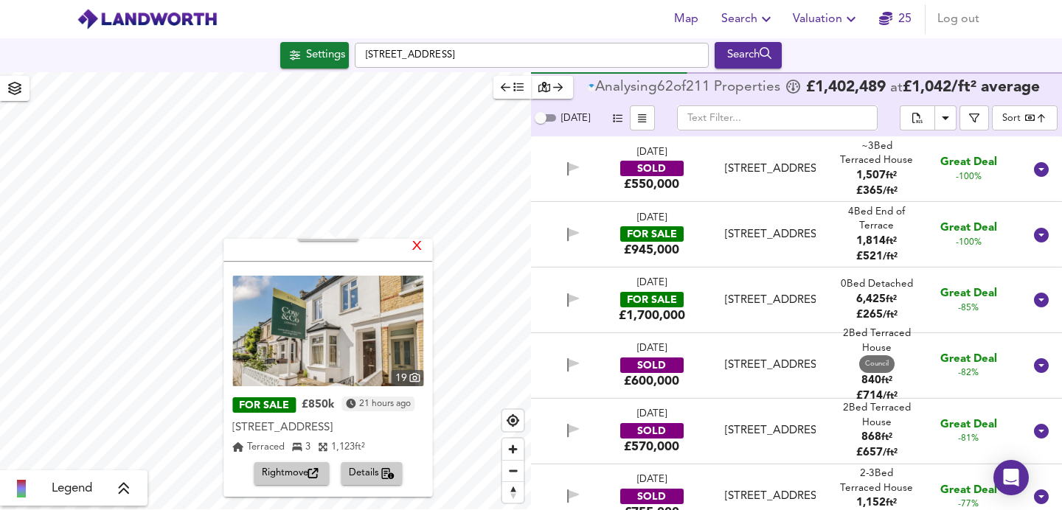
click at [424, 247] on div "X" at bounding box center [418, 247] width 13 height 14
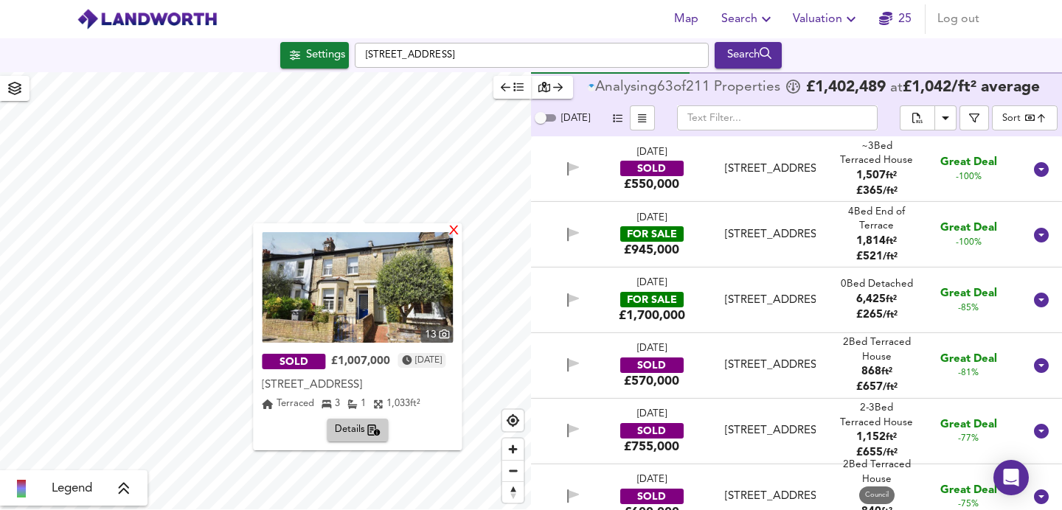
click at [461, 228] on div "X" at bounding box center [454, 232] width 13 height 14
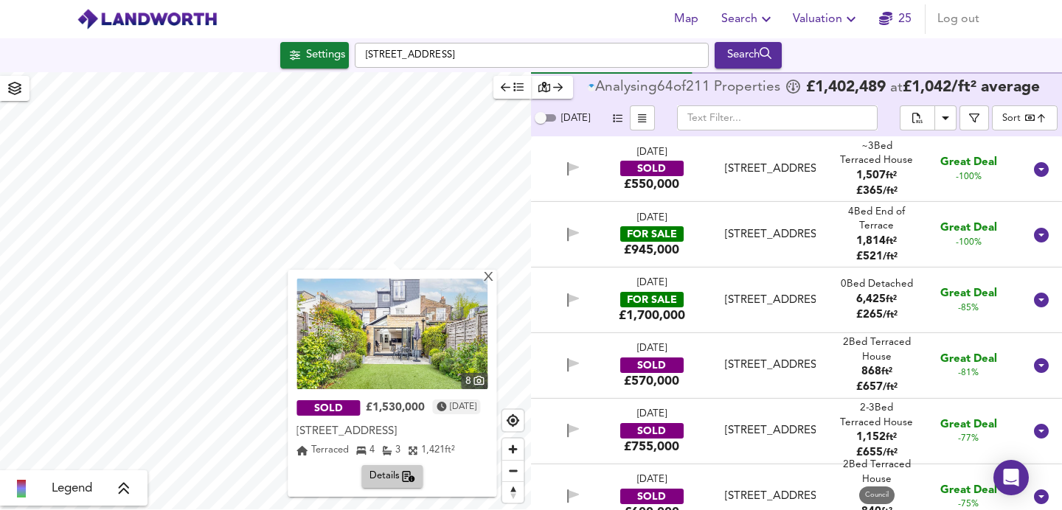
click at [406, 306] on img at bounding box center [392, 334] width 191 height 111
click at [496, 277] on div "X" at bounding box center [489, 278] width 13 height 14
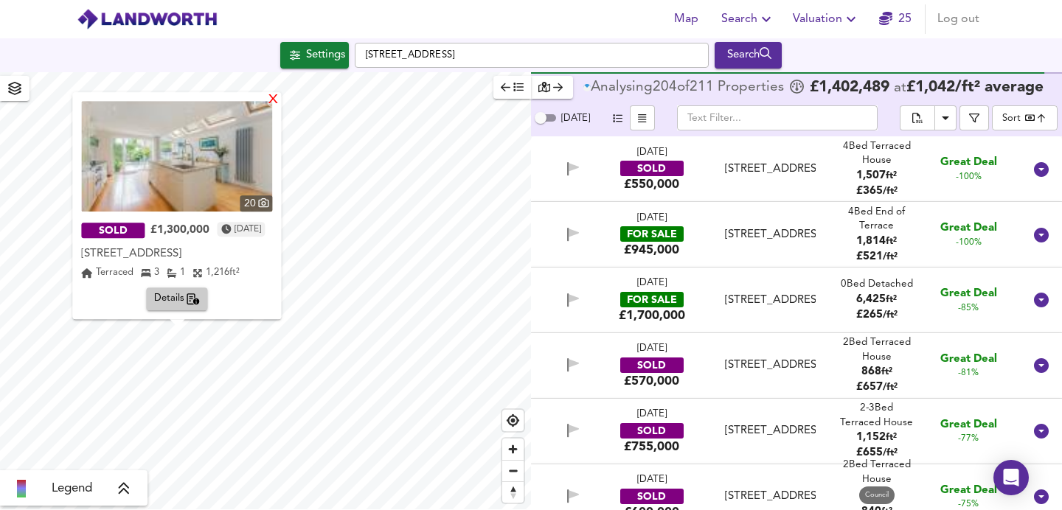
click at [280, 102] on div "X" at bounding box center [274, 101] width 13 height 14
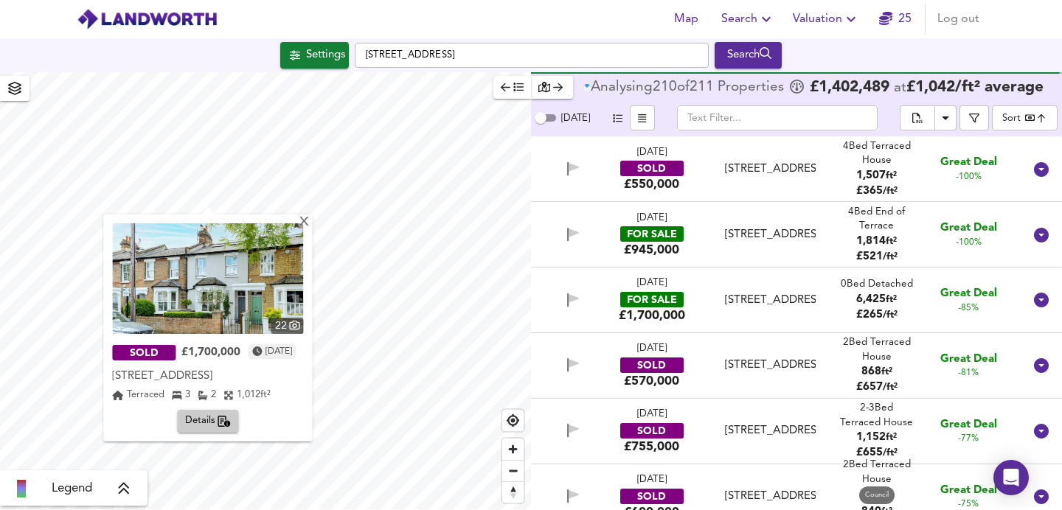
click at [204, 284] on img at bounding box center [207, 278] width 191 height 111
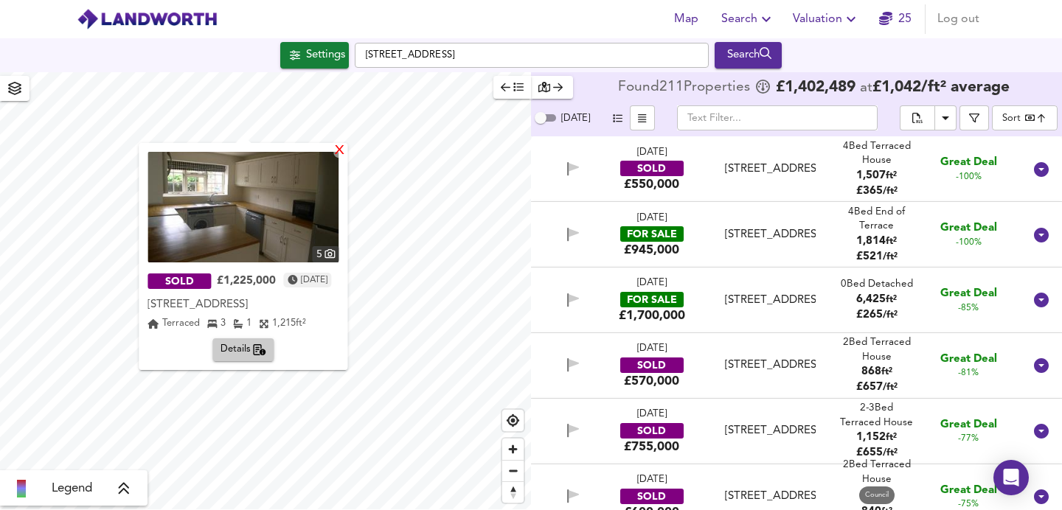
click at [347, 150] on div "X" at bounding box center [340, 152] width 13 height 14
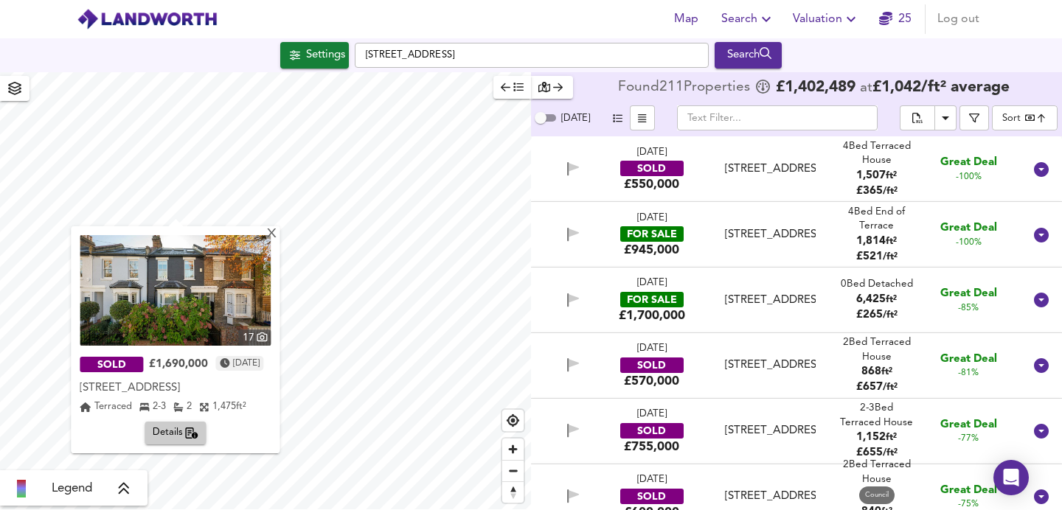
click at [167, 274] on img at bounding box center [175, 290] width 191 height 111
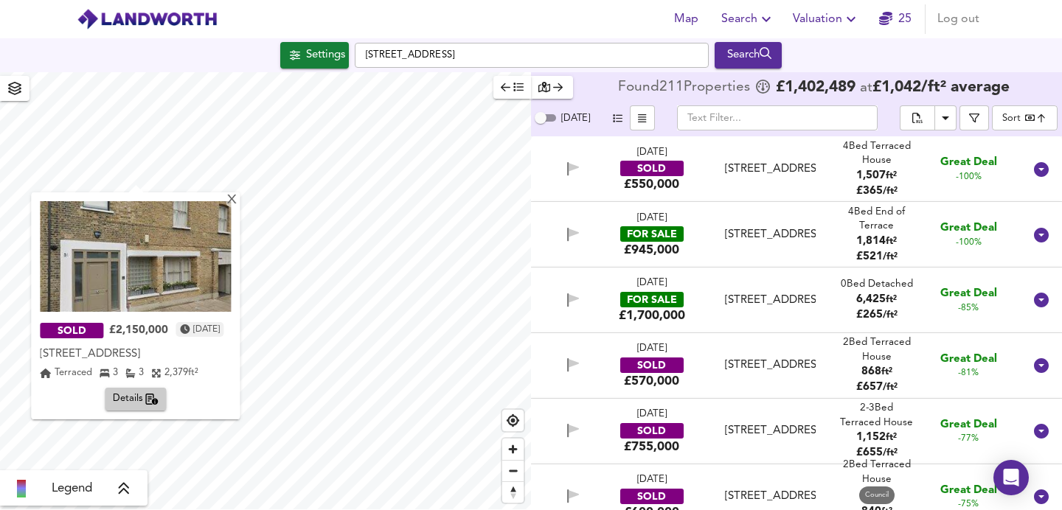
click at [158, 274] on img at bounding box center [135, 256] width 191 height 111
click at [134, 401] on span "Details" at bounding box center [136, 399] width 46 height 17
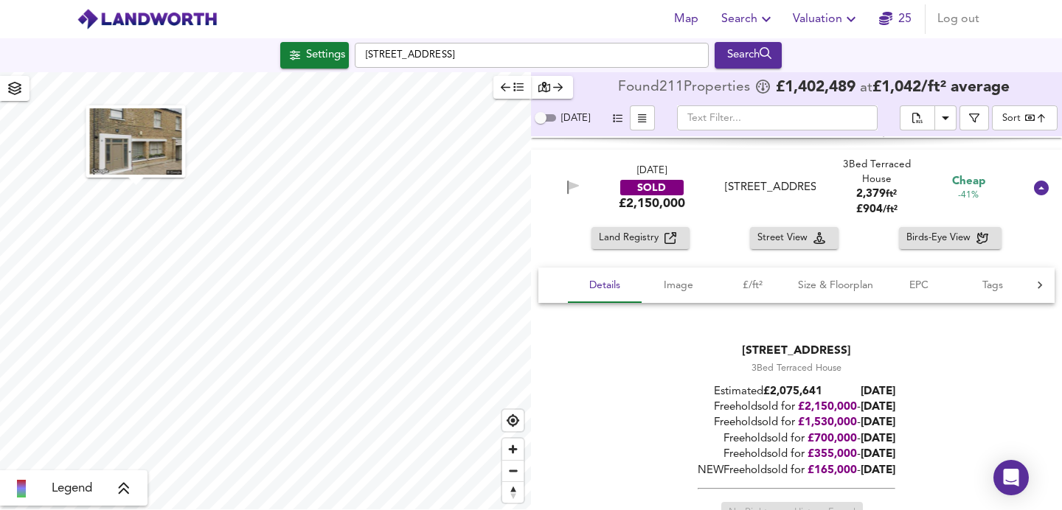
scroll to position [2914, 0]
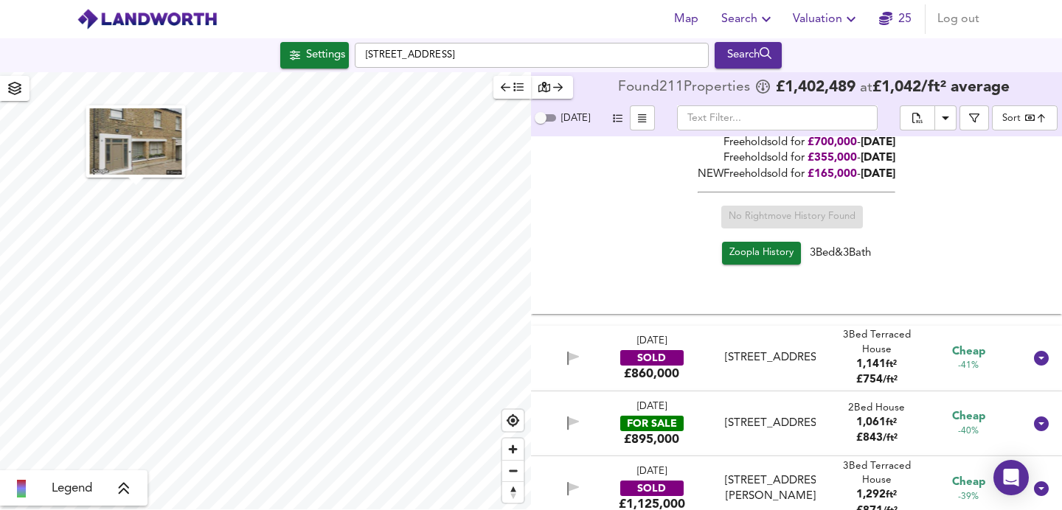
click at [751, 246] on span "Zoopla History" at bounding box center [762, 253] width 64 height 17
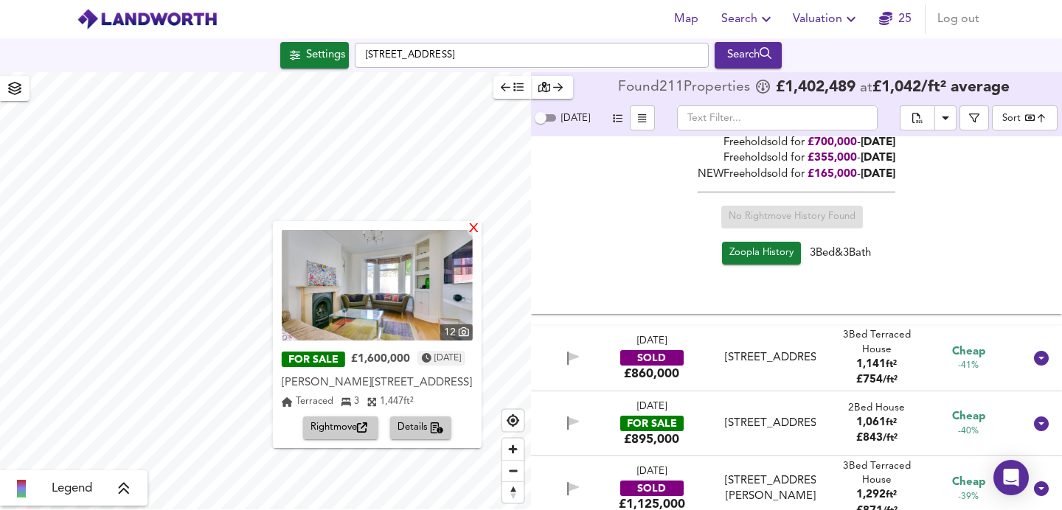
click at [477, 233] on div "X" at bounding box center [474, 230] width 13 height 14
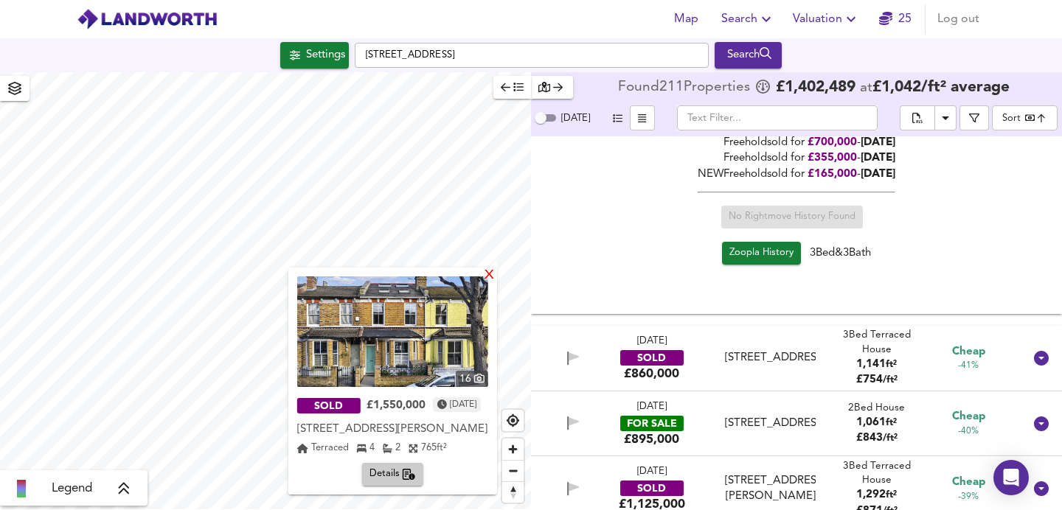
click at [490, 273] on div "X" at bounding box center [489, 276] width 13 height 14
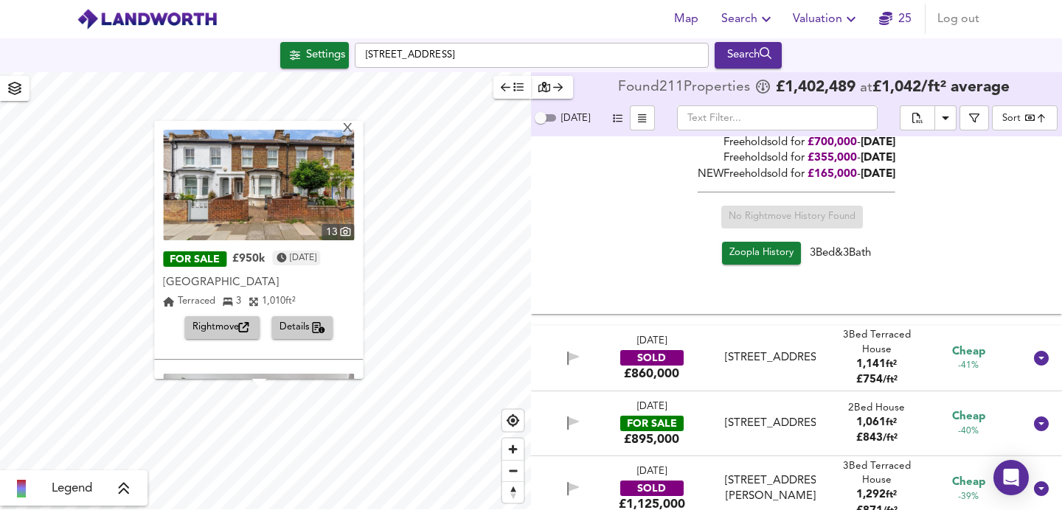
click at [308, 184] on img at bounding box center [258, 185] width 191 height 111
click at [355, 130] on div "X" at bounding box center [348, 129] width 13 height 14
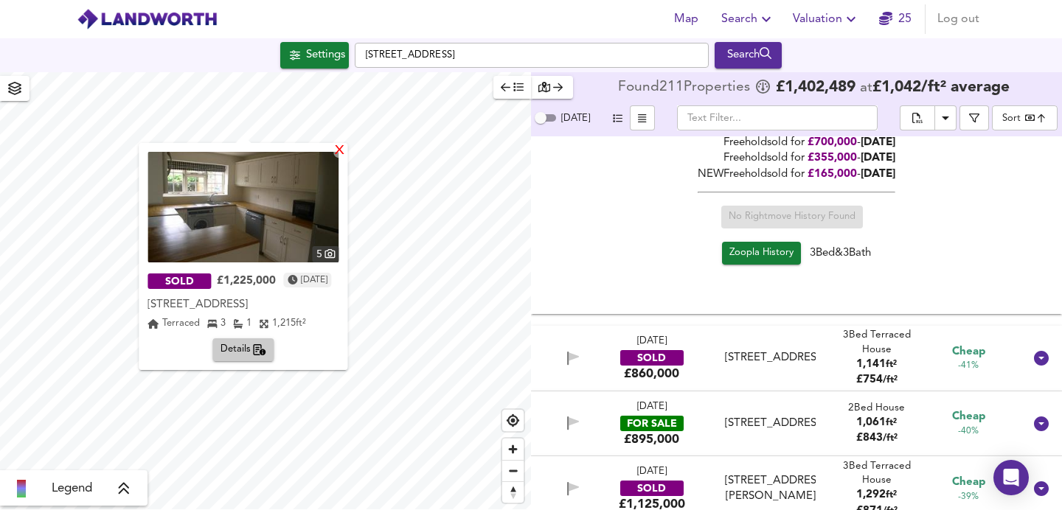
click at [347, 150] on div "X" at bounding box center [340, 152] width 13 height 14
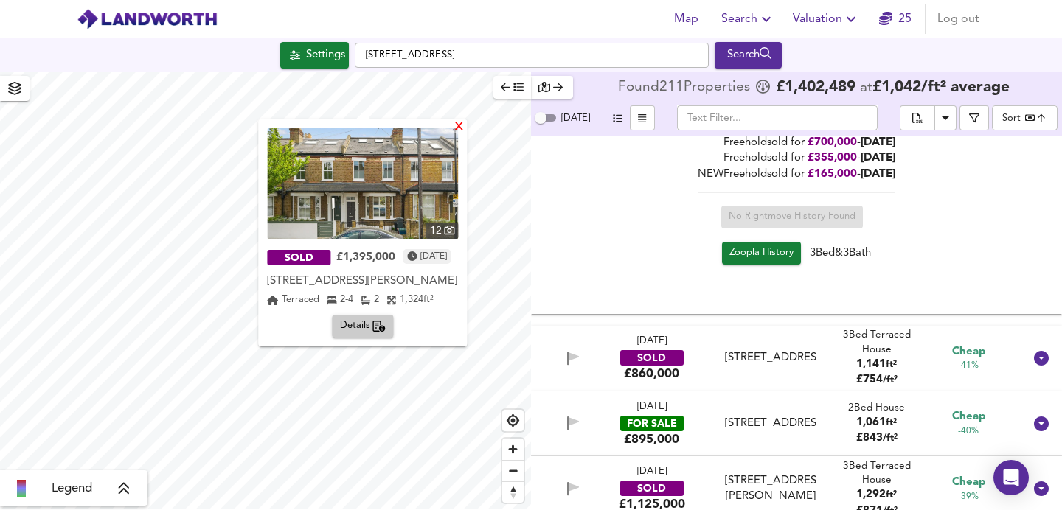
click at [466, 127] on div "X" at bounding box center [460, 128] width 13 height 14
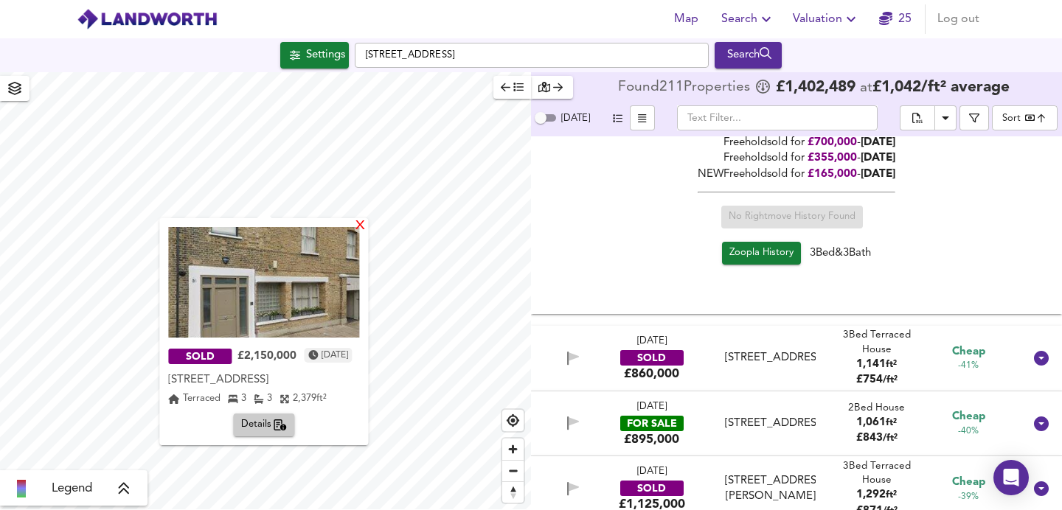
click at [367, 227] on div "X" at bounding box center [361, 227] width 13 height 14
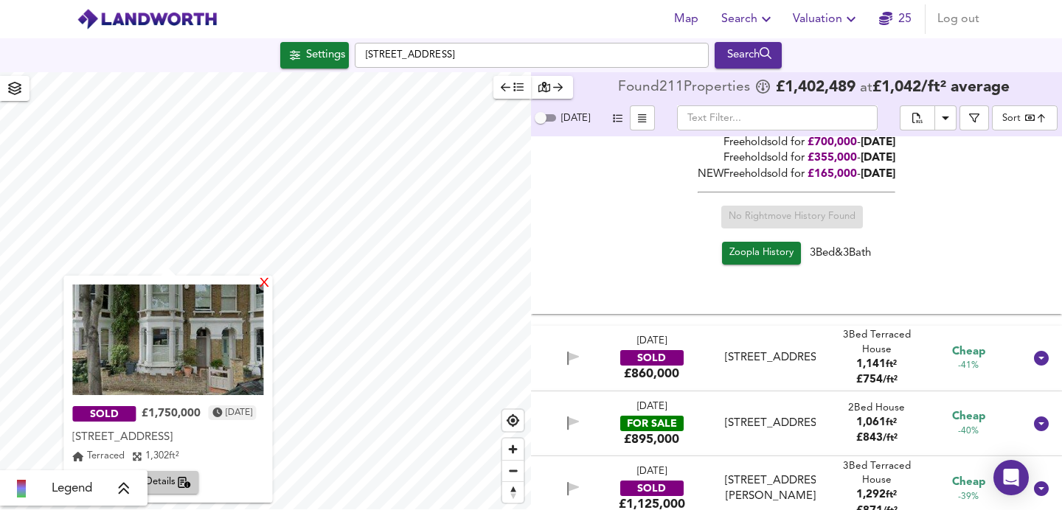
click at [271, 284] on div "X" at bounding box center [265, 284] width 13 height 14
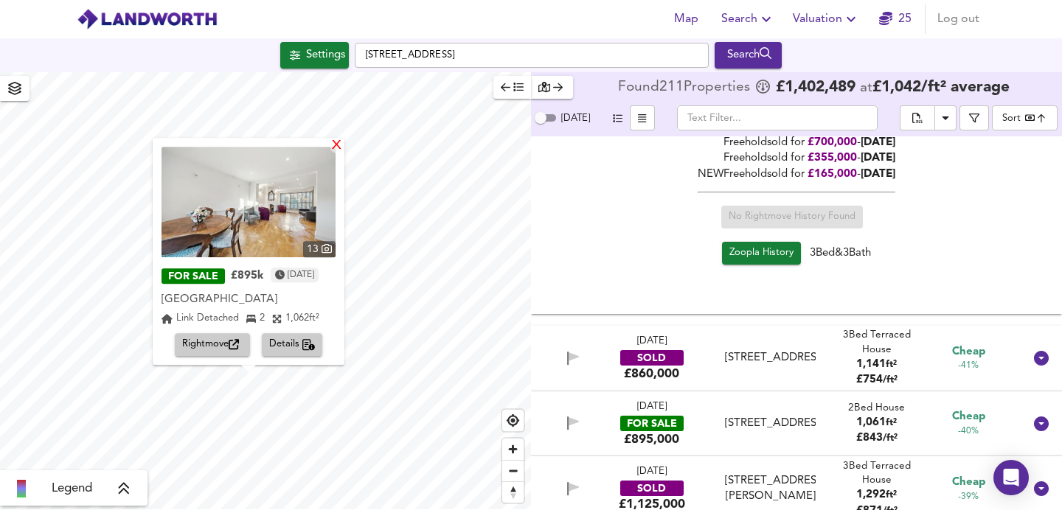
click at [343, 149] on div "X" at bounding box center [336, 146] width 13 height 14
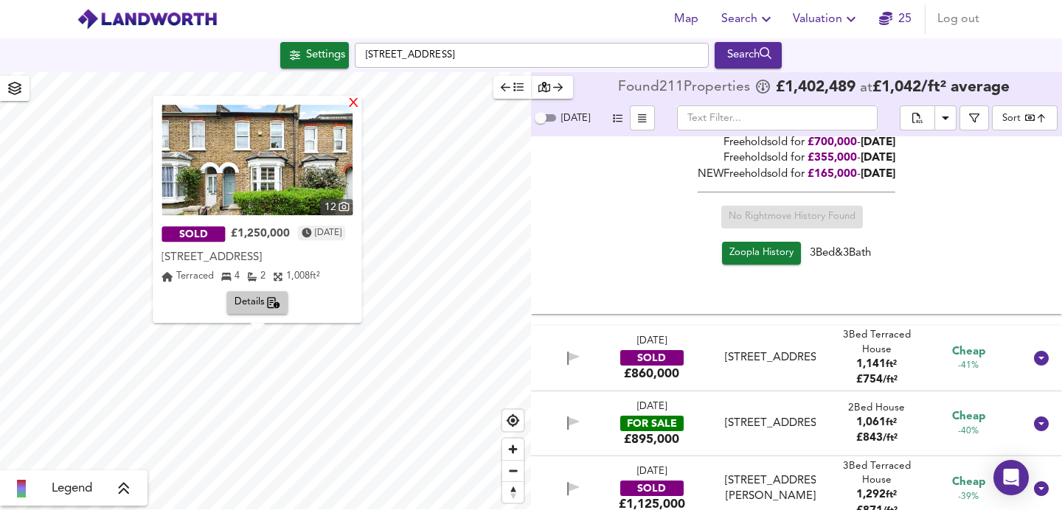
click at [361, 106] on div "X" at bounding box center [354, 104] width 13 height 14
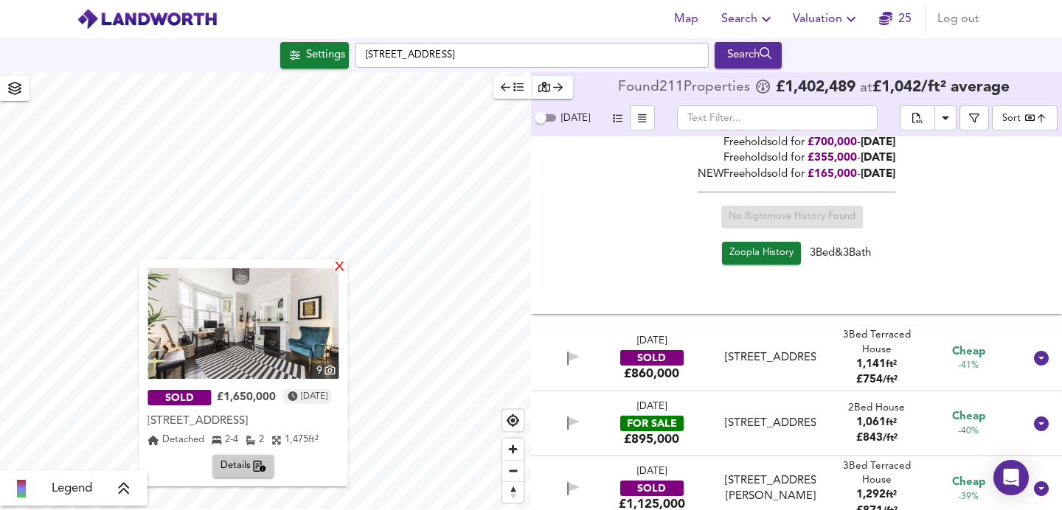
click at [347, 266] on div "X" at bounding box center [340, 268] width 13 height 14
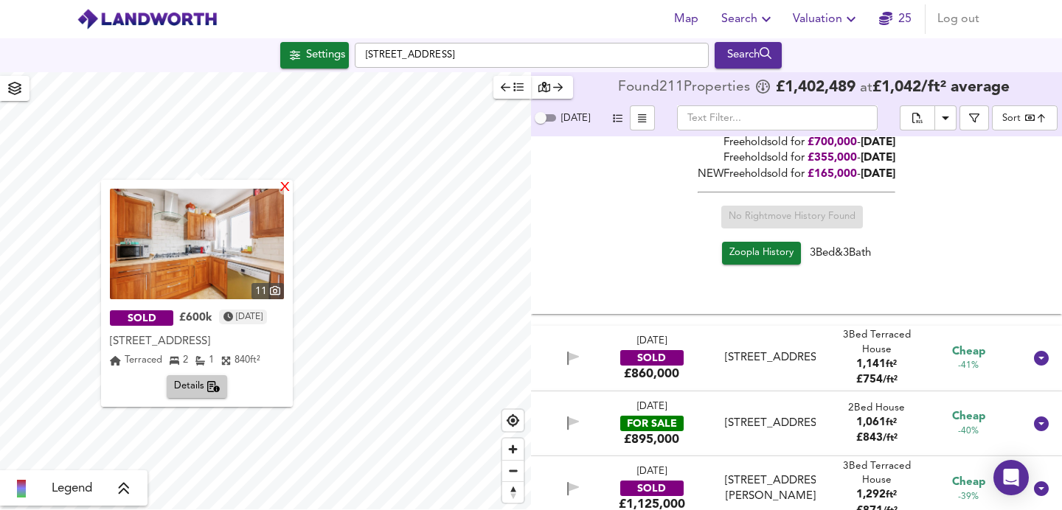
click at [291, 190] on div "X" at bounding box center [285, 188] width 13 height 14
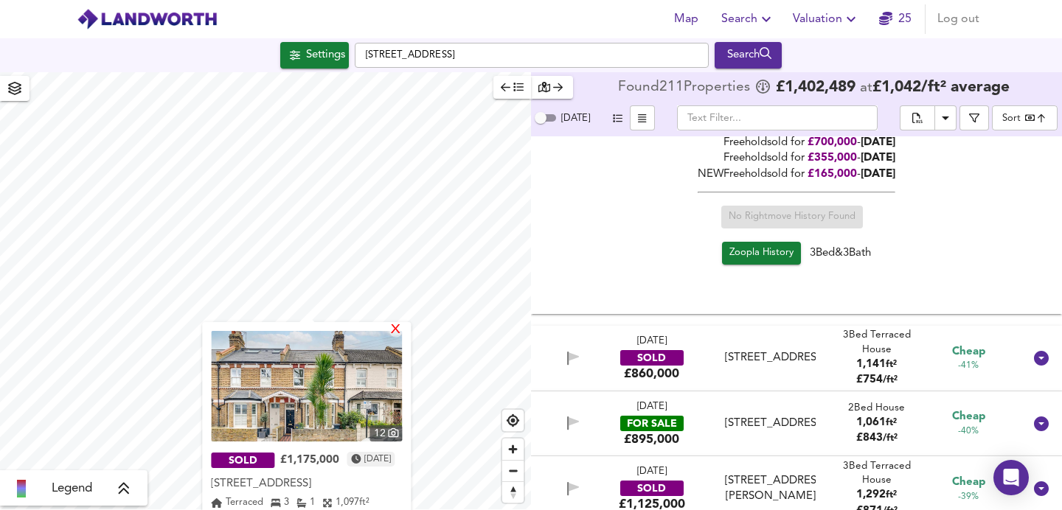
click at [403, 334] on div "X" at bounding box center [396, 331] width 13 height 14
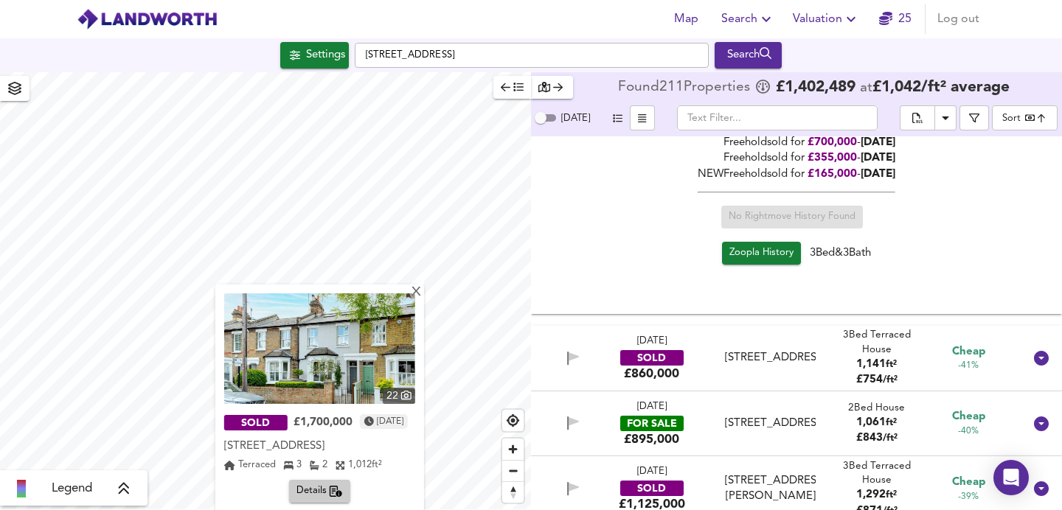
click at [305, 350] on img at bounding box center [319, 349] width 191 height 111
click at [417, 296] on div "X" at bounding box center [416, 293] width 13 height 14
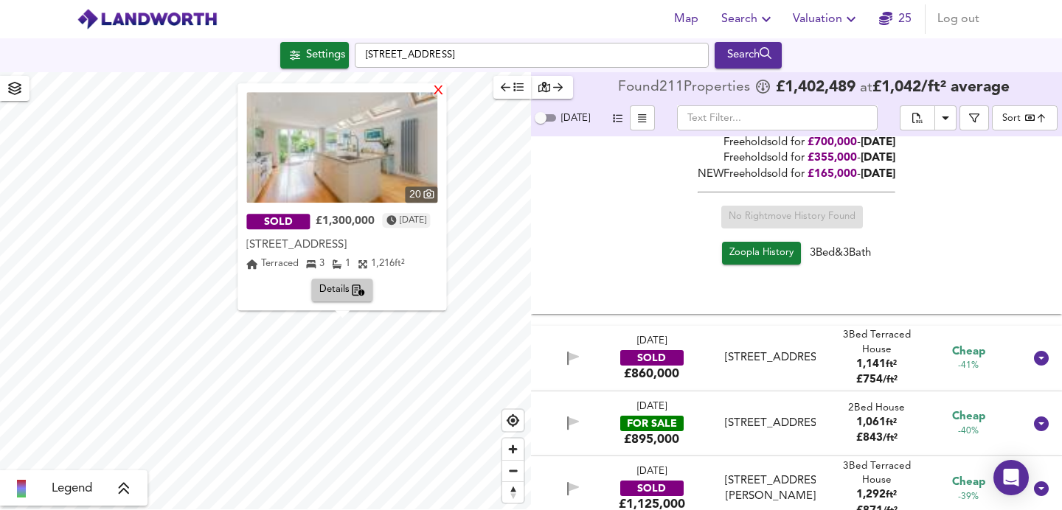
click at [446, 98] on div "X" at bounding box center [439, 92] width 13 height 14
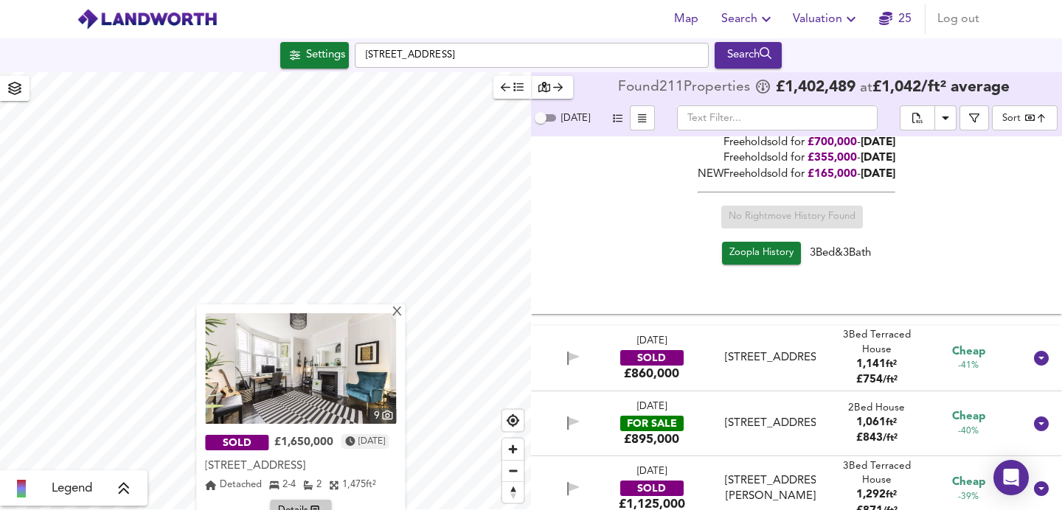
scroll to position [0, 0]
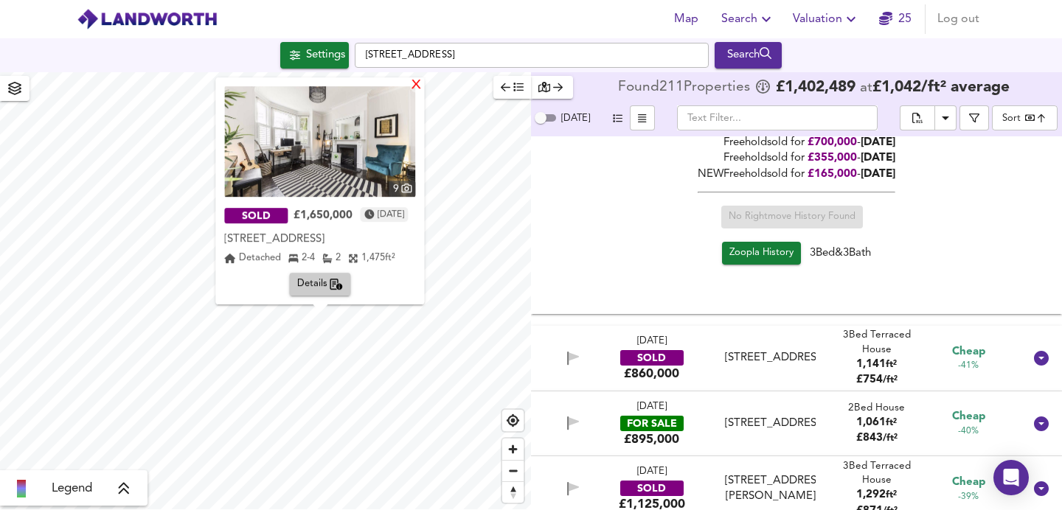
click at [423, 88] on div "X" at bounding box center [417, 86] width 13 height 14
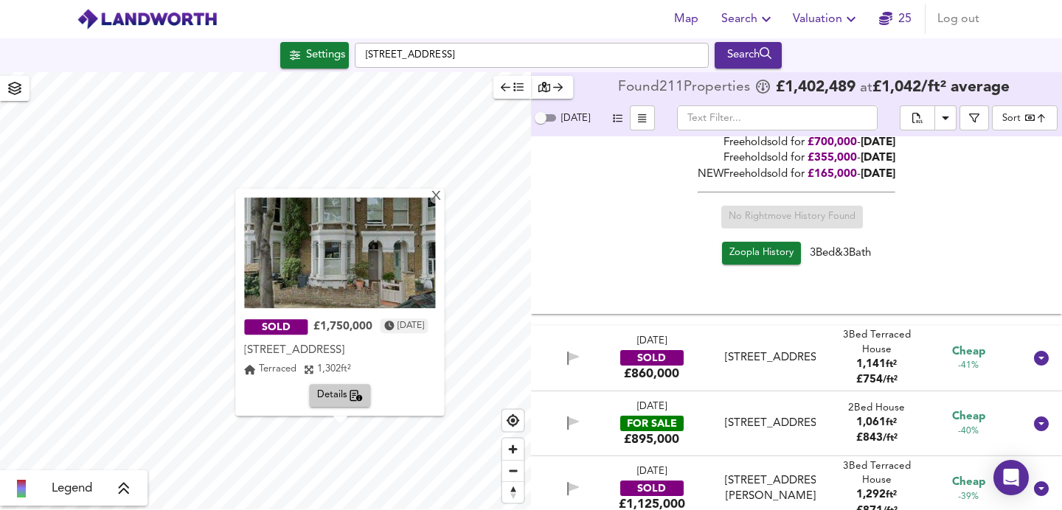
click at [319, 292] on img at bounding box center [339, 253] width 191 height 111
click at [331, 401] on span "Details" at bounding box center [340, 396] width 46 height 17
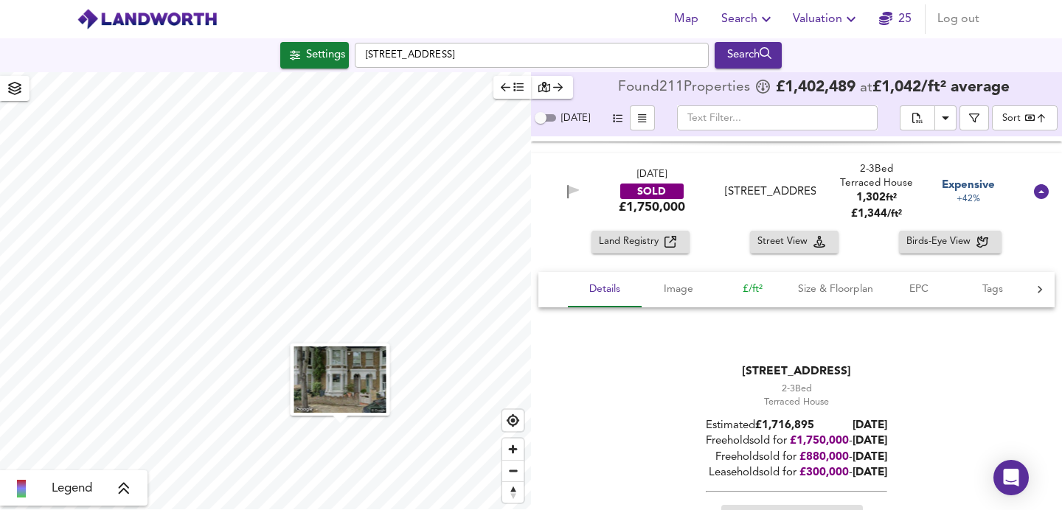
scroll to position [12516, 0]
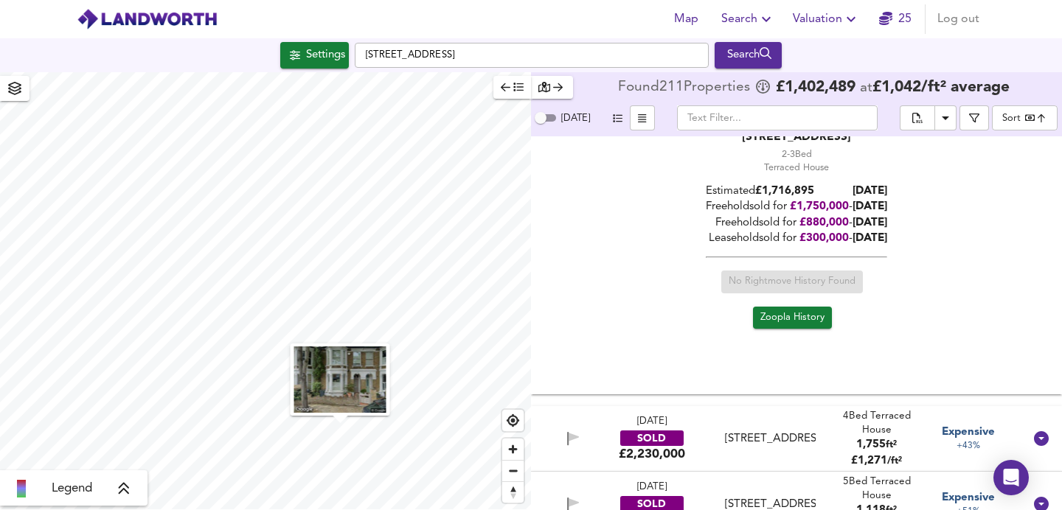
click at [775, 313] on span "Zoopla History" at bounding box center [792, 317] width 64 height 17
